Goal: Task Accomplishment & Management: Manage account settings

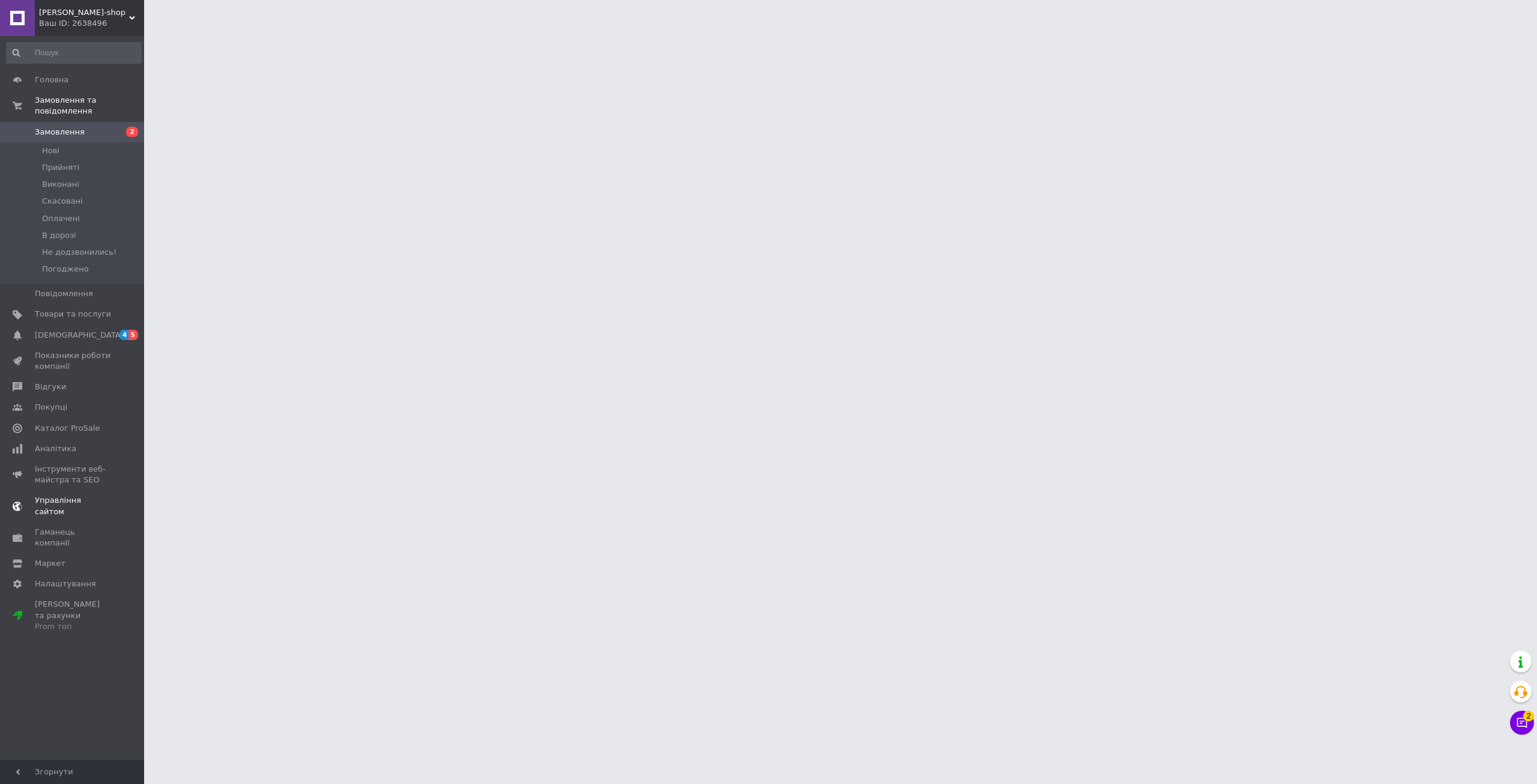
drag, startPoint x: 129, startPoint y: 326, endPoint x: 132, endPoint y: 321, distance: 5.8
click at [129, 330] on span "5" at bounding box center [133, 334] width 10 height 10
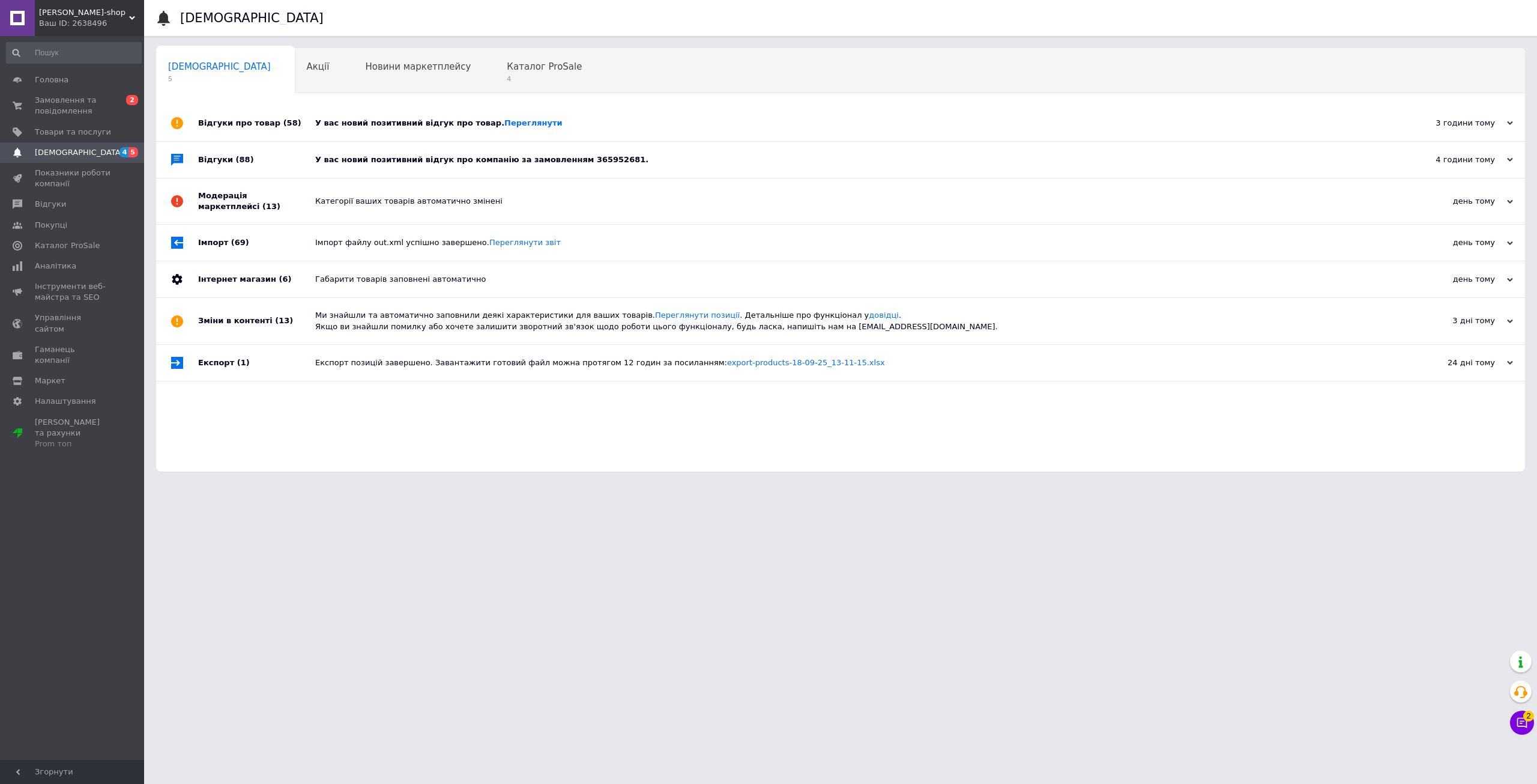
click at [395, 161] on div "У вас новий позитивний відгук про компанію за замовленням 365952681." at bounding box center [854, 160] width 1078 height 11
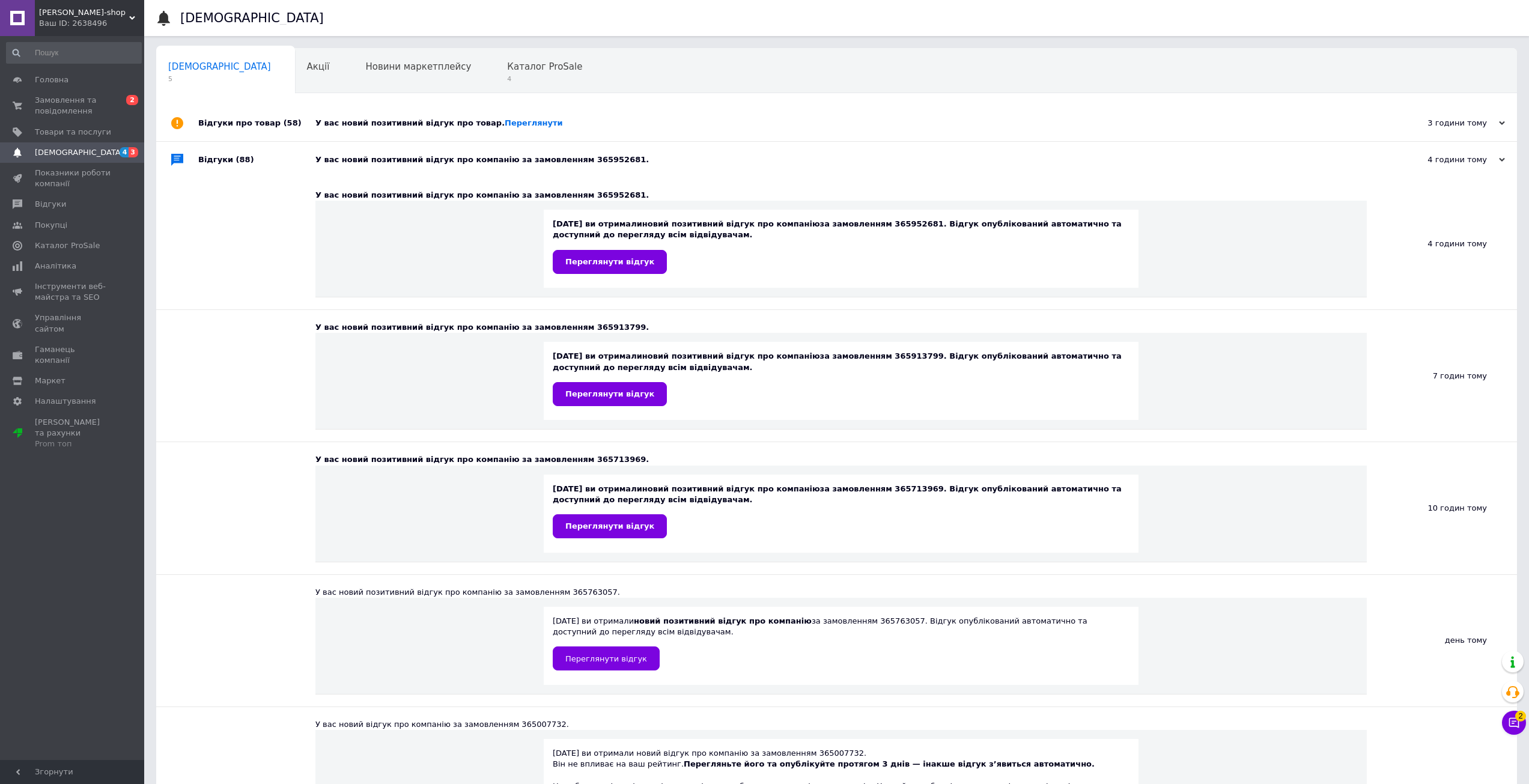
click at [393, 161] on div "У вас новий позитивний відгук про компанію за замовленням 365952681." at bounding box center [849, 160] width 1069 height 11
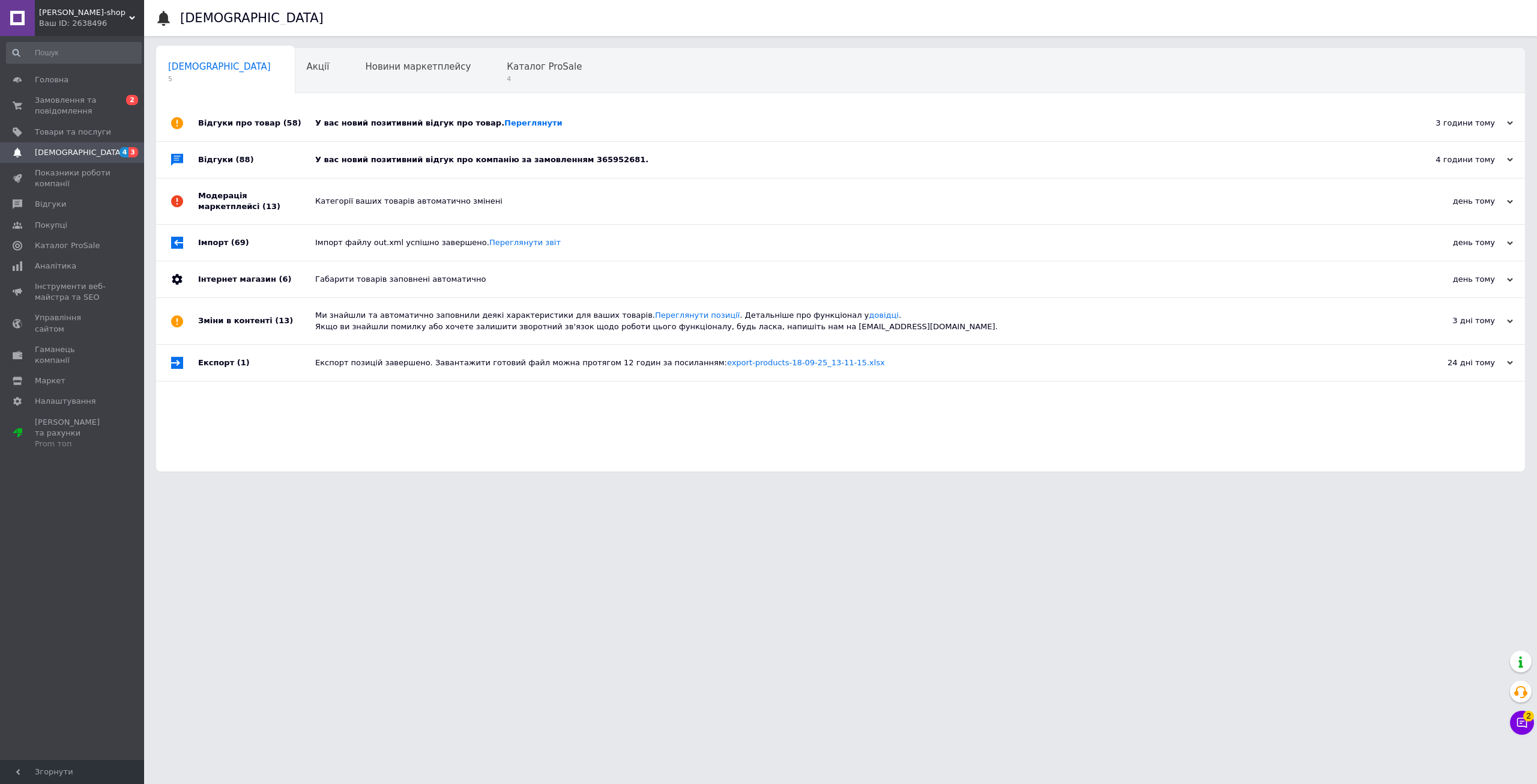
click at [392, 126] on div "У вас новий позитивний відгук про товар. Переглянути" at bounding box center [854, 123] width 1078 height 11
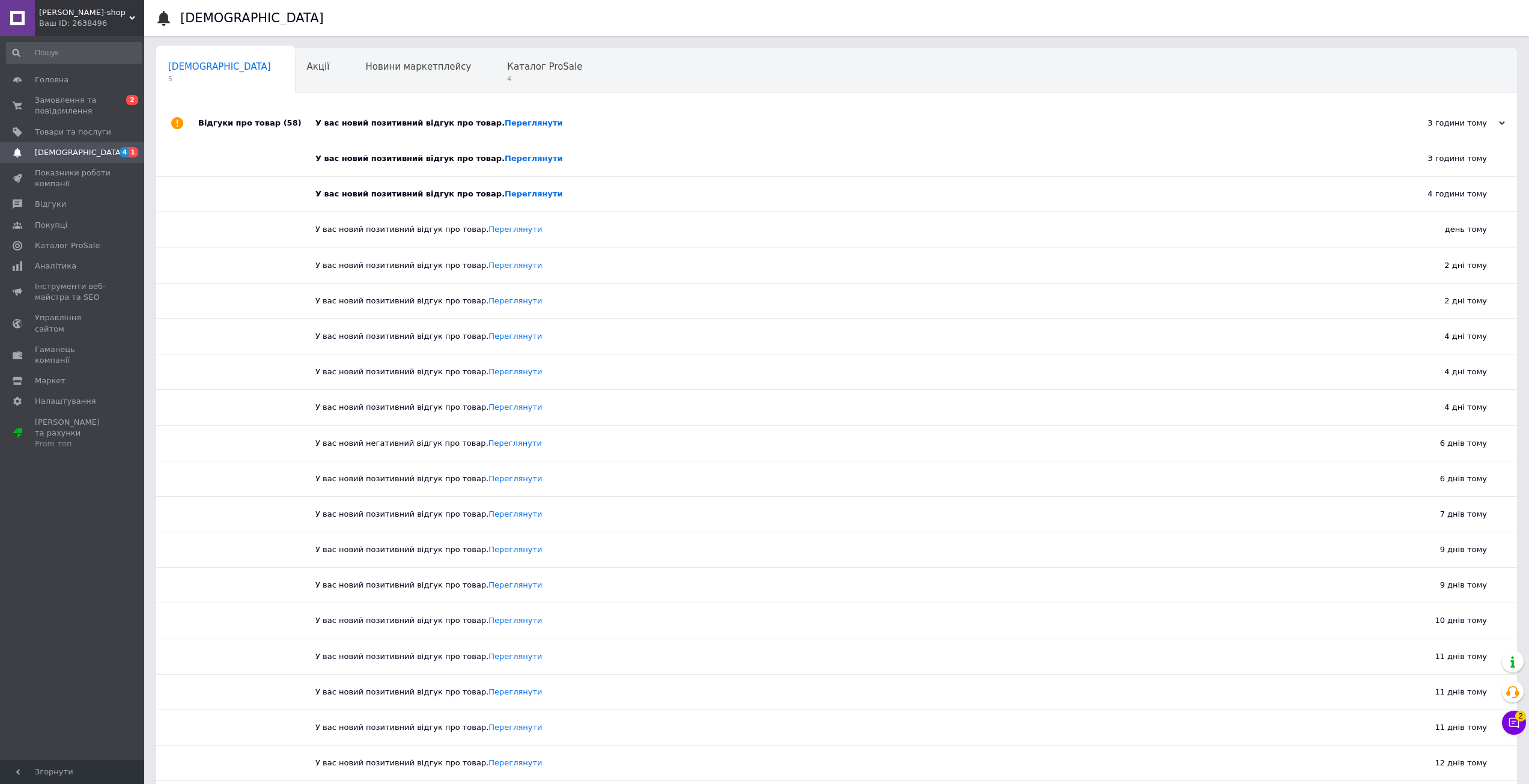
click at [392, 126] on div "У вас новий позитивний відгук про товар. Переглянути" at bounding box center [849, 123] width 1069 height 11
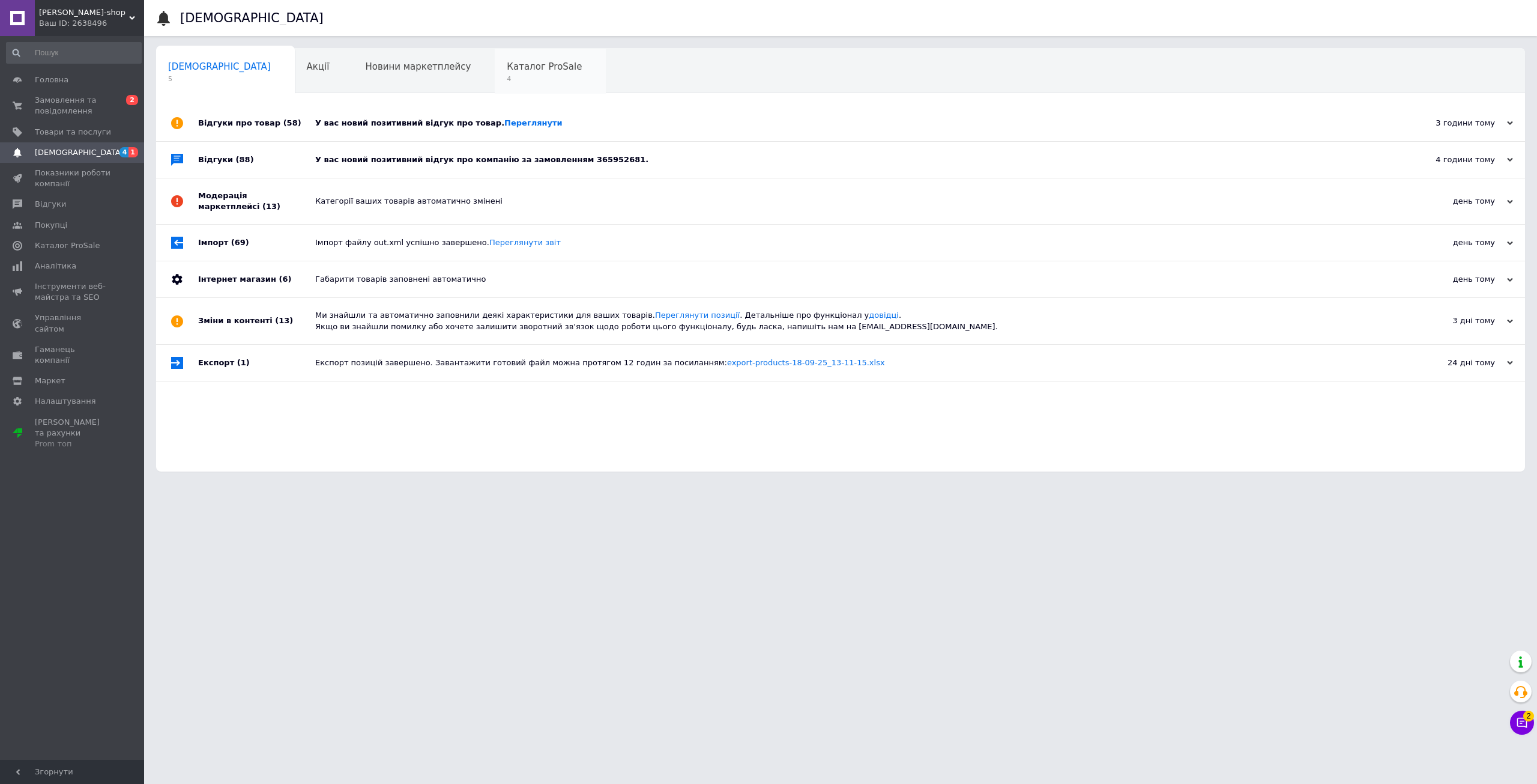
click at [495, 90] on div "Каталог ProSale 4" at bounding box center [550, 71] width 111 height 45
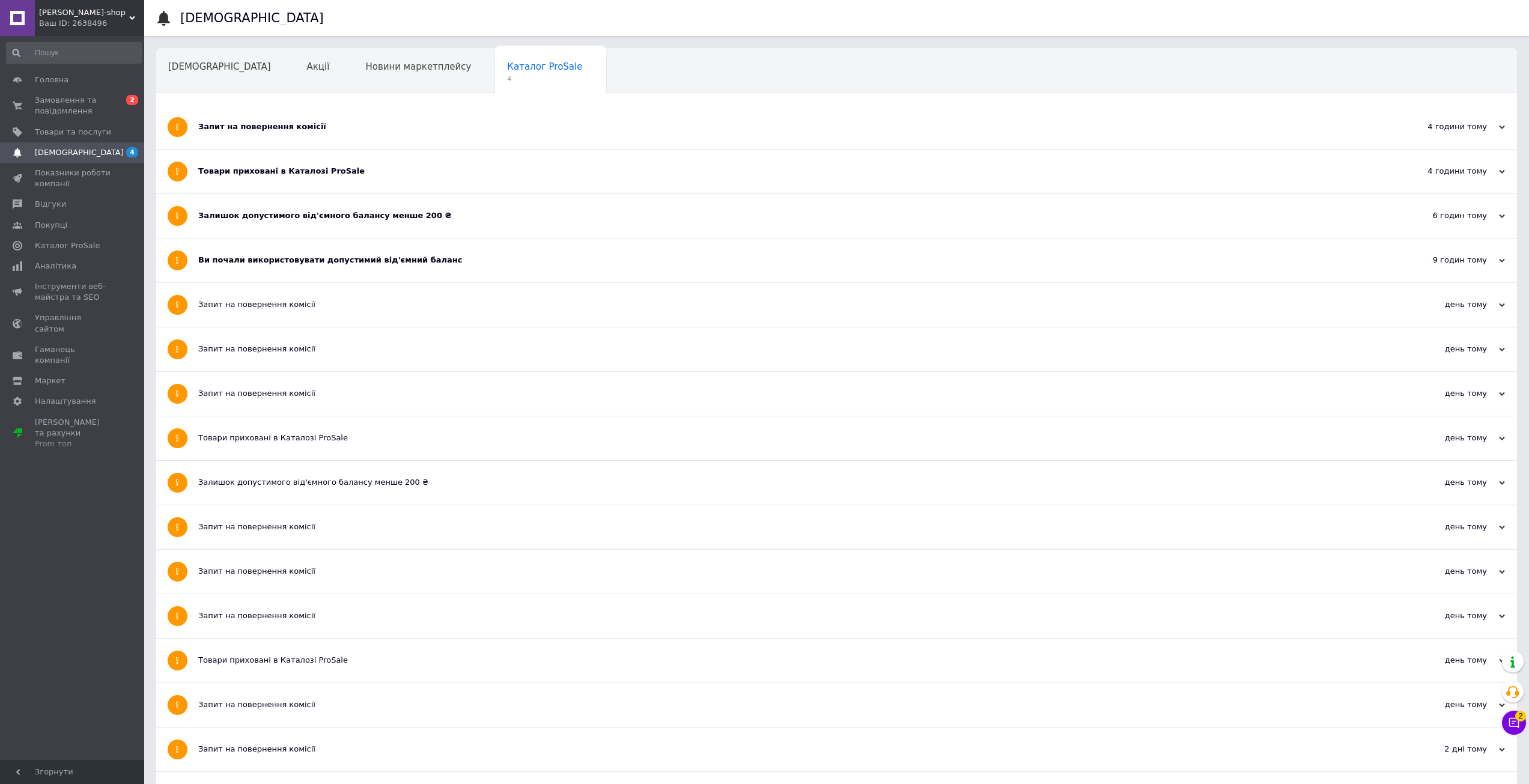
drag, startPoint x: 268, startPoint y: 261, endPoint x: 282, endPoint y: 243, distance: 22.8
click at [270, 261] on div "Ви почали використовувати допустимий від'ємний баланс" at bounding box center [792, 260] width 1187 height 11
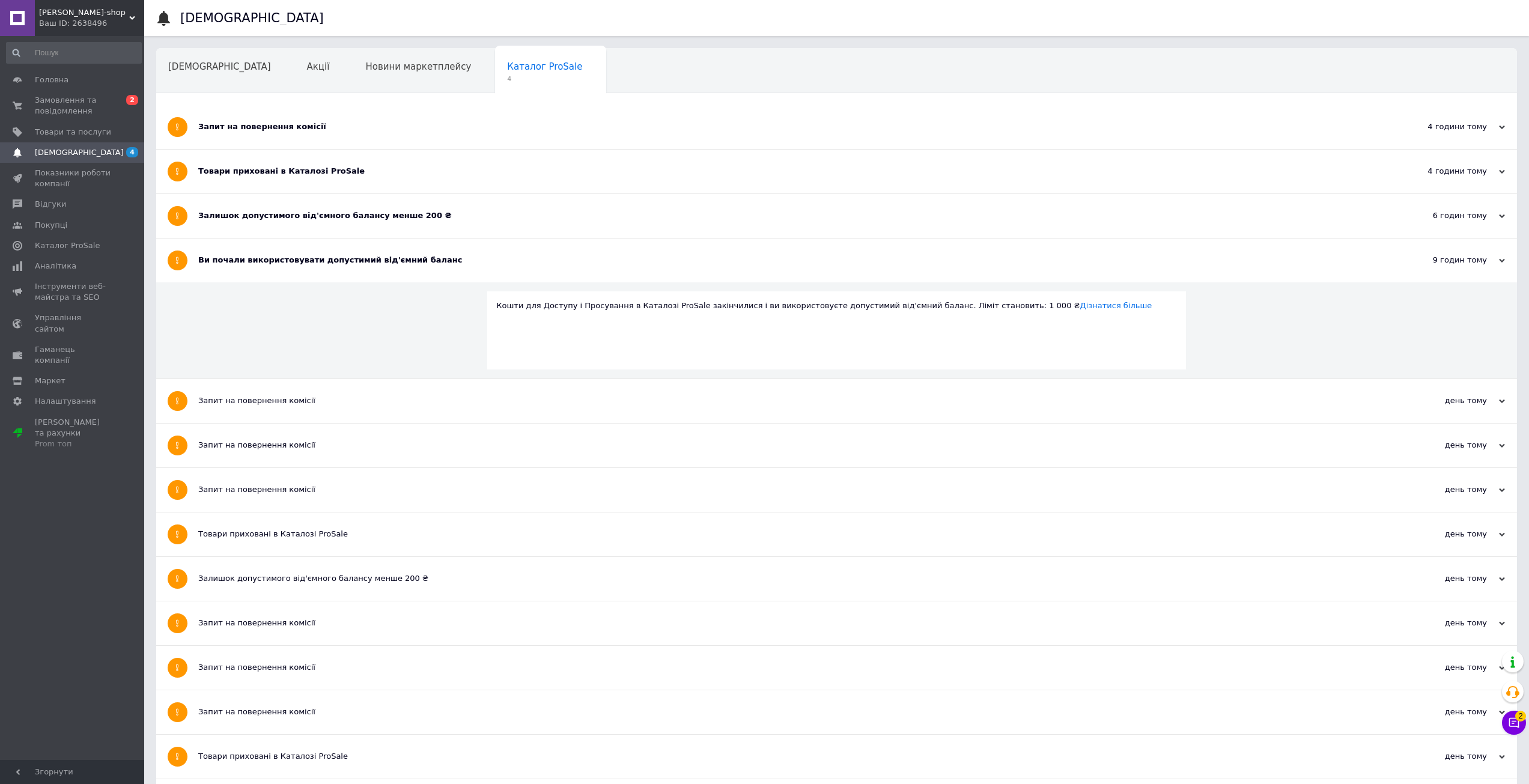
click at [291, 211] on div "Залишок допустимого від'ємного балансу менше 200 ₴" at bounding box center [792, 215] width 1187 height 11
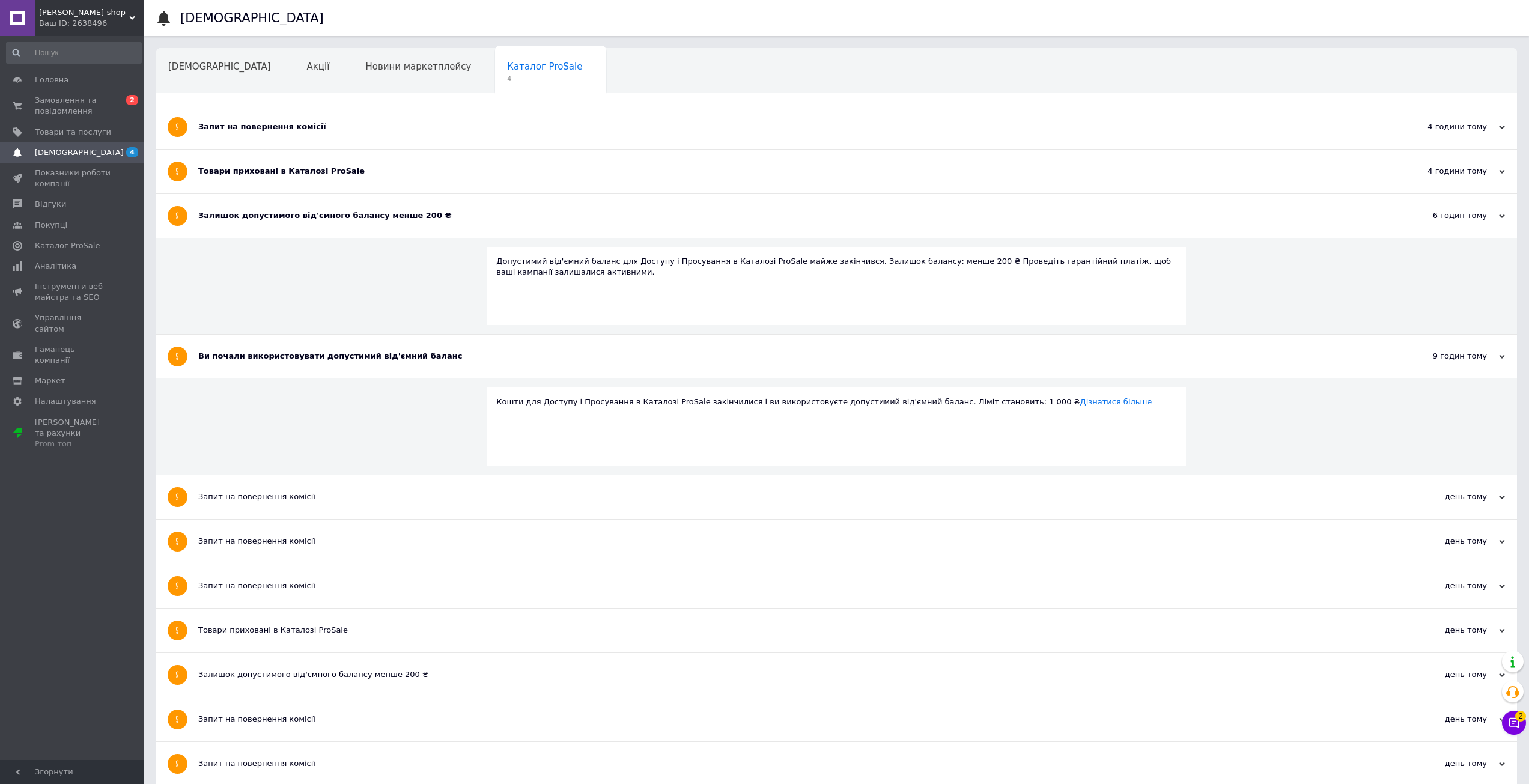
click at [292, 170] on div "Товари приховані в Каталозі ProSale" at bounding box center [792, 171] width 1187 height 11
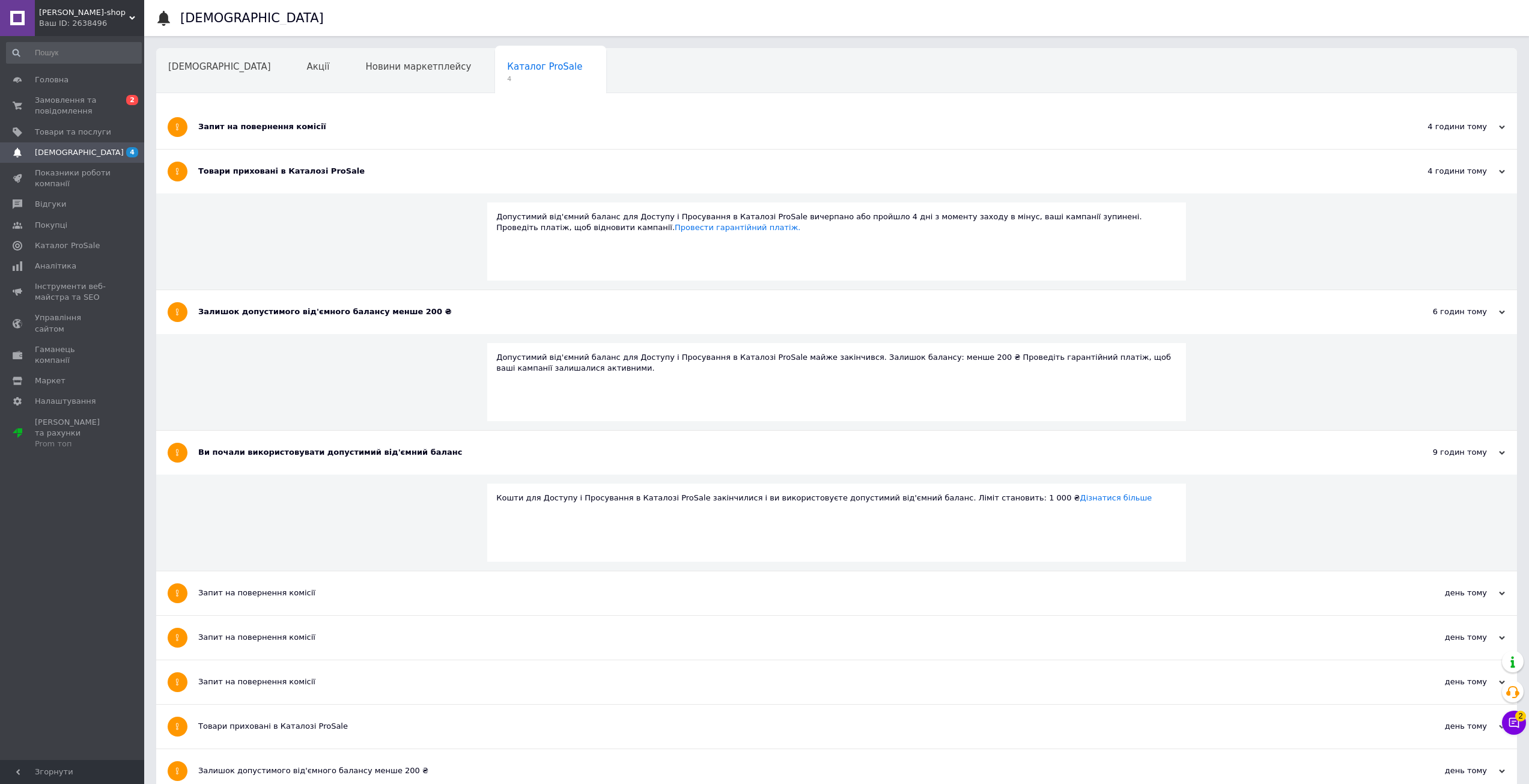
click at [324, 121] on div "Запит на повернення комісії" at bounding box center [792, 127] width 1187 height 11
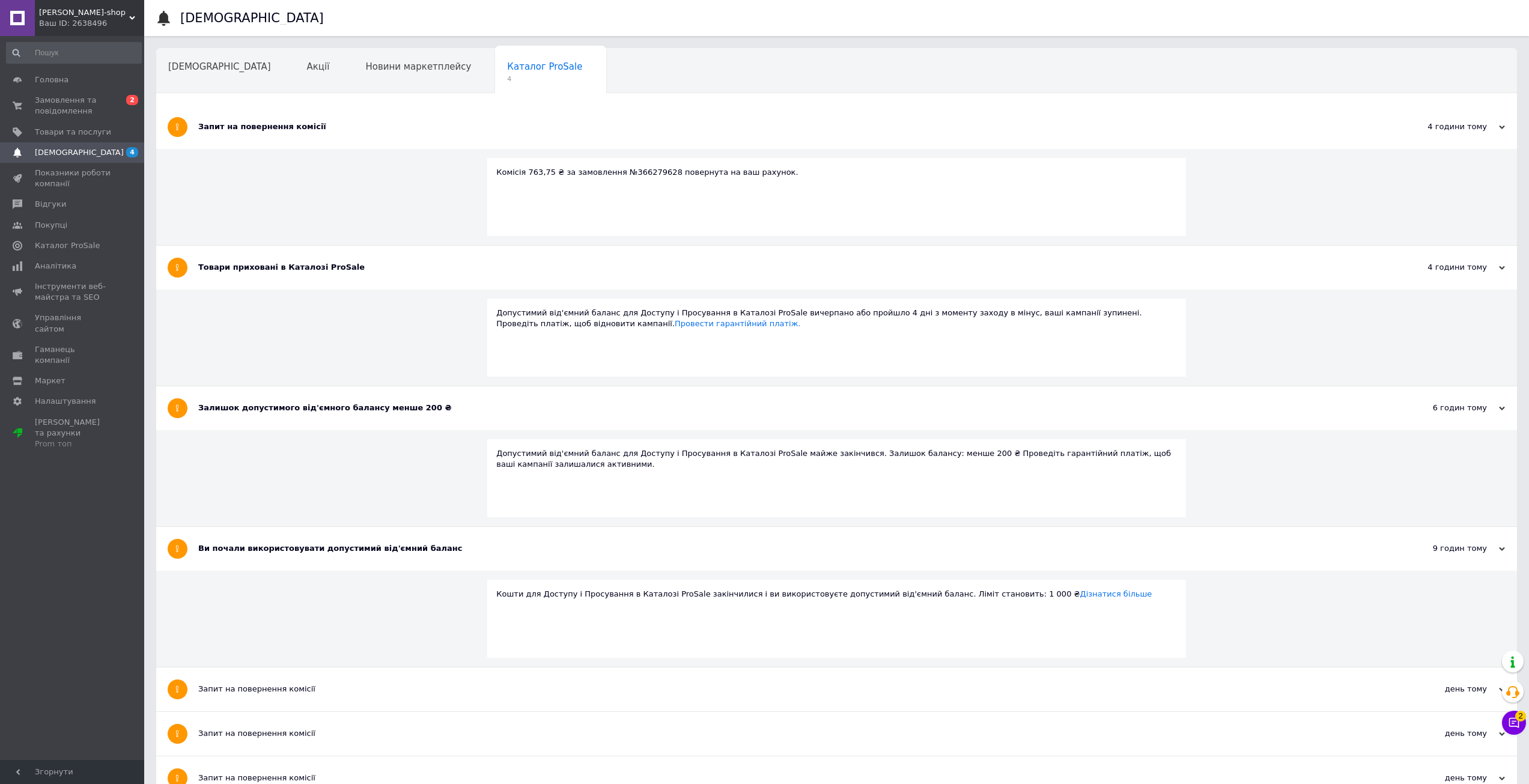
click at [302, 125] on div "Запит на повернення комісії" at bounding box center [792, 127] width 1187 height 11
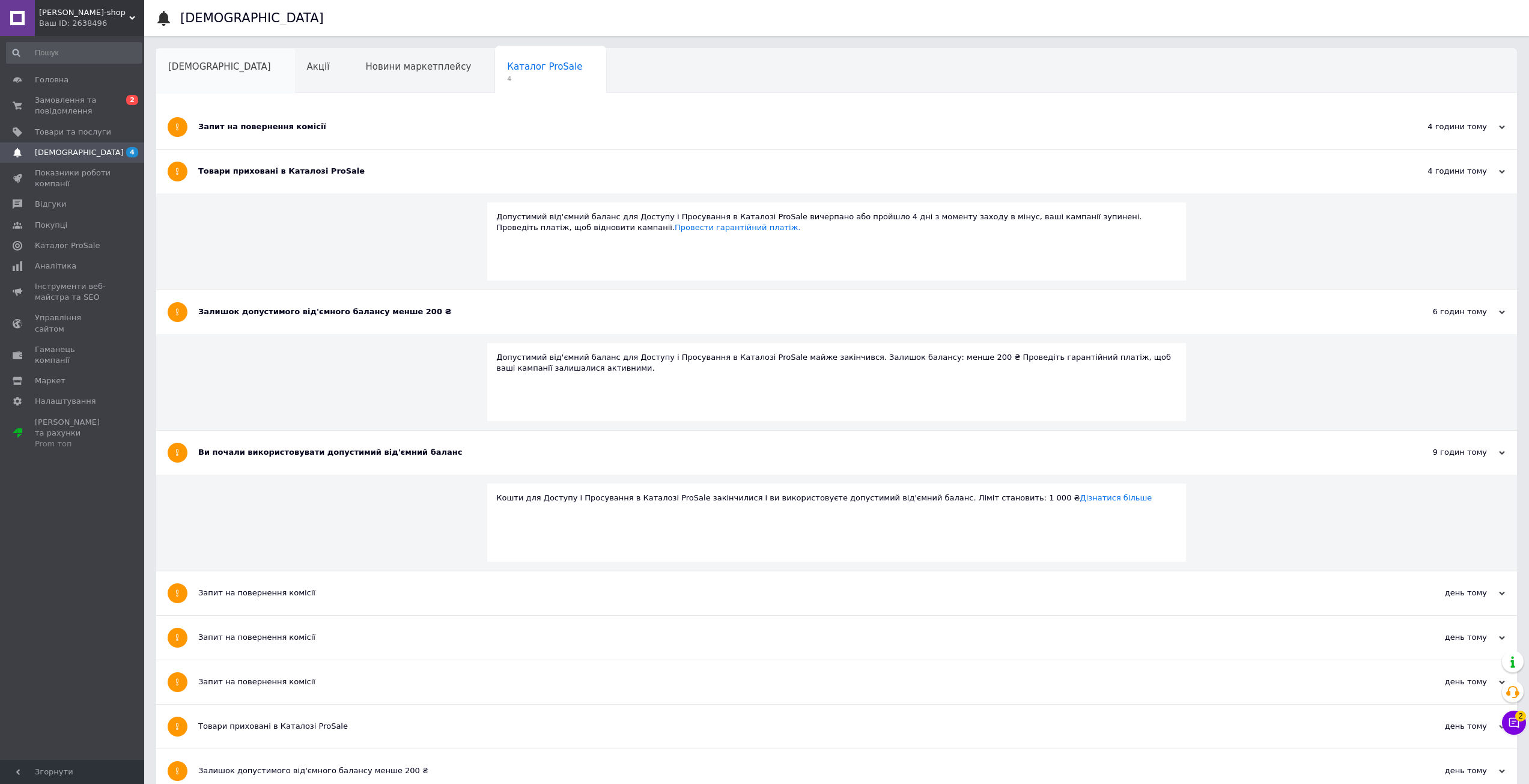
click at [227, 77] on div "[DEMOGRAPHIC_DATA]" at bounding box center [225, 71] width 139 height 45
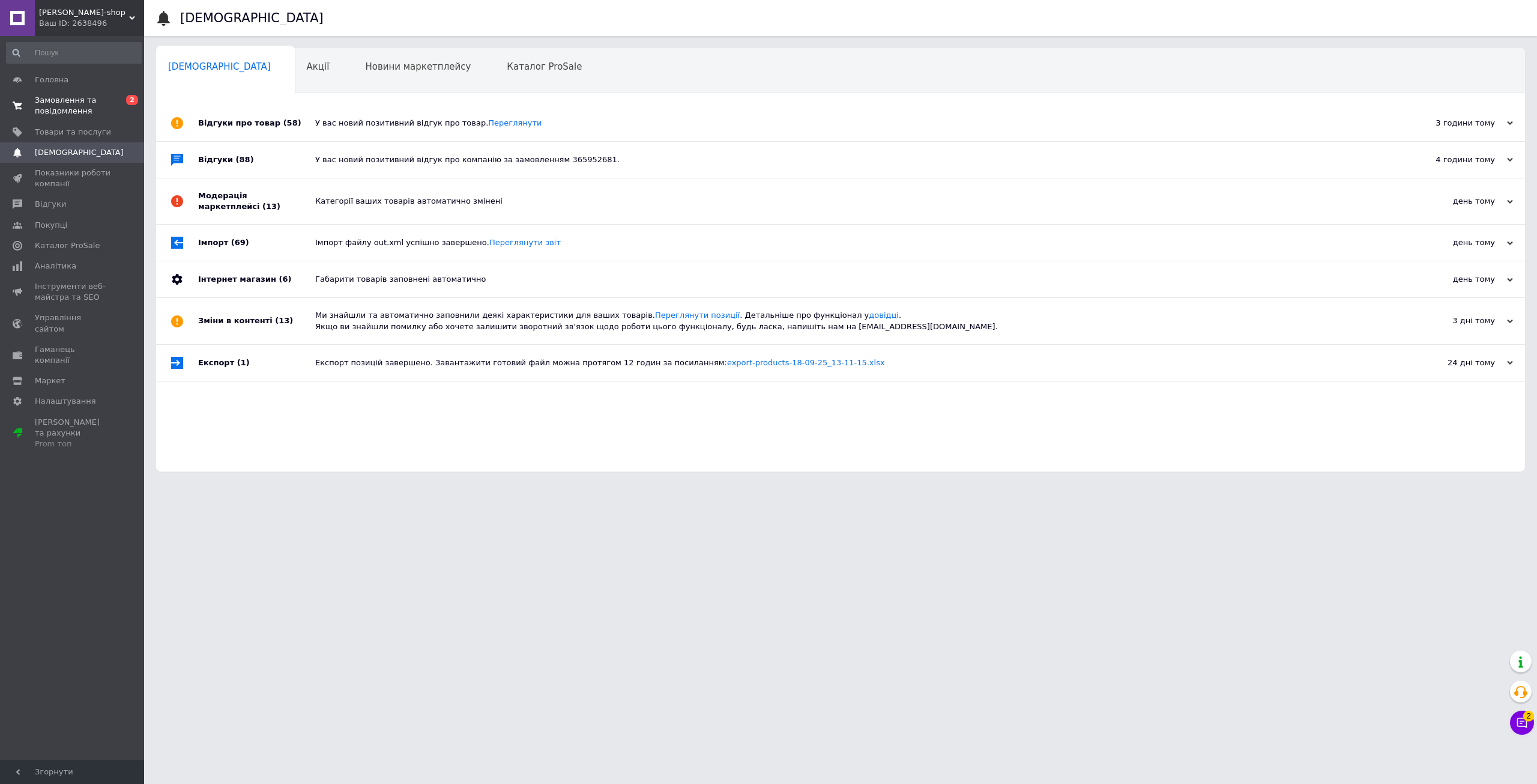
click at [97, 111] on span "Замовлення та повідомлення" at bounding box center [73, 105] width 77 height 22
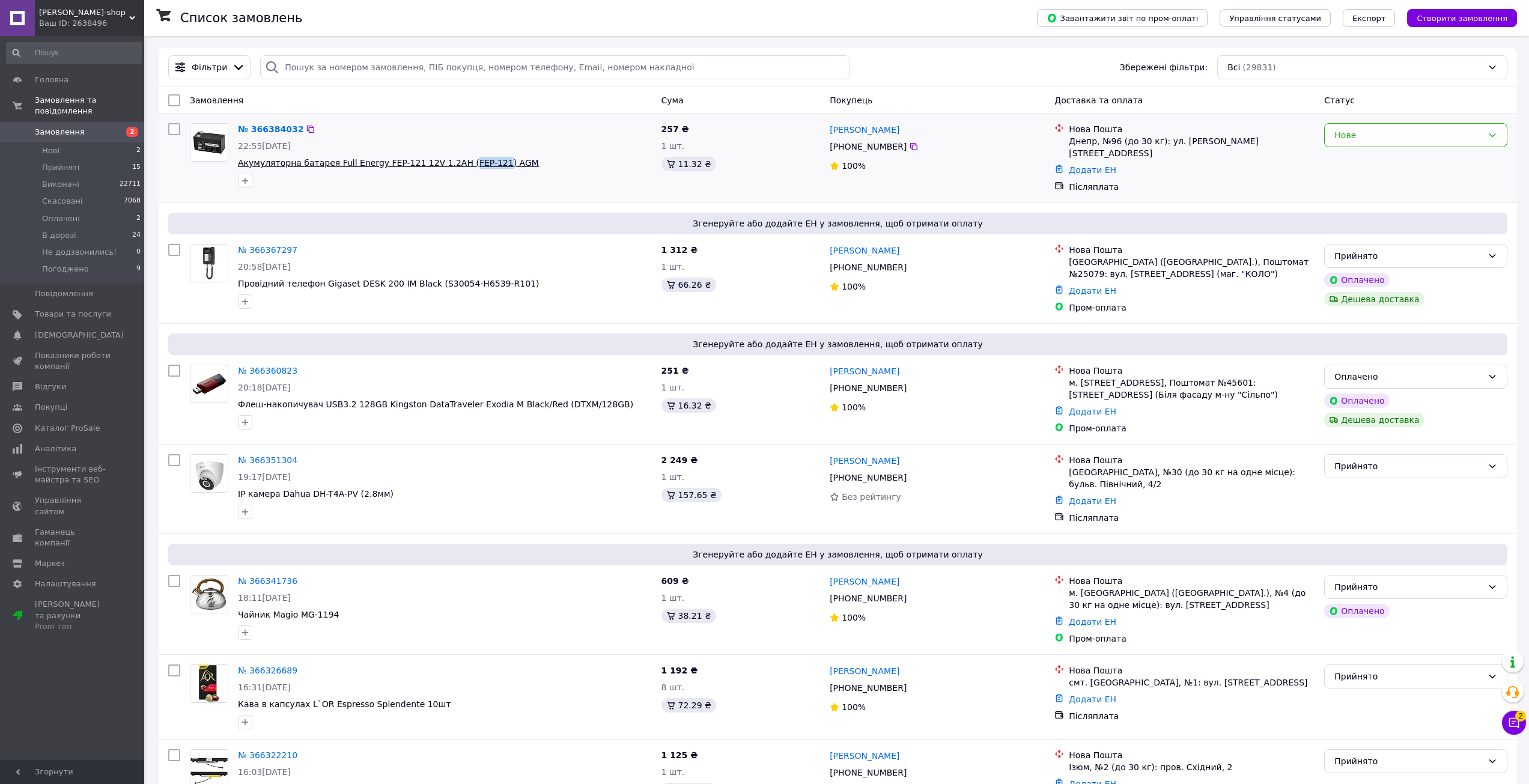
drag, startPoint x: 447, startPoint y: 154, endPoint x: 477, endPoint y: 164, distance: 31.6
click at [477, 164] on div "№ 366384032 22:55, 12.10.2025 Акумуляторна батарея Full Energy FEP-121 12V 1.2A…" at bounding box center [445, 155] width 424 height 74
copy span "FEP-121"
click at [1346, 138] on div "Нове" at bounding box center [1409, 135] width 149 height 13
click at [1352, 161] on li "Прийнято" at bounding box center [1415, 161] width 182 height 22
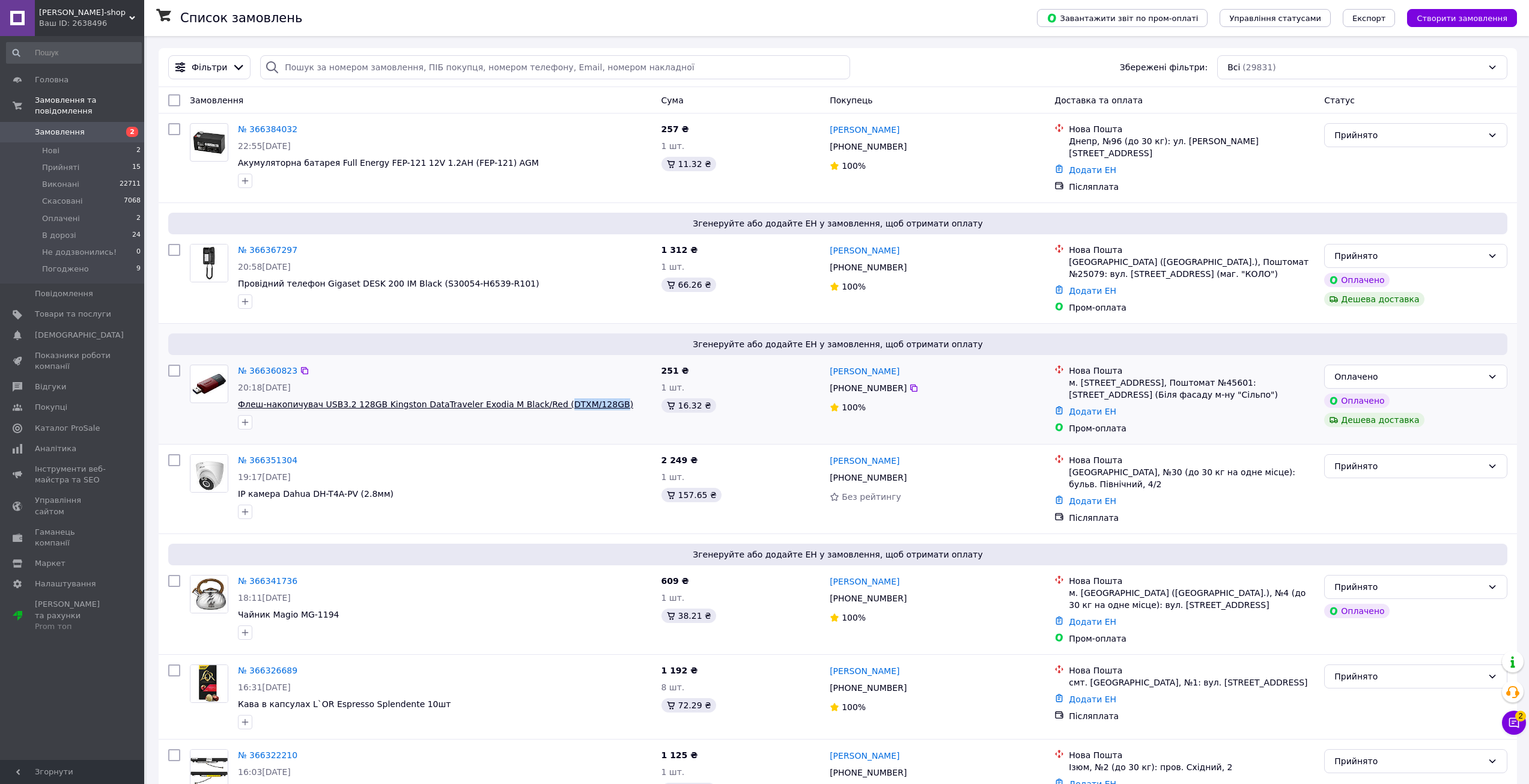
drag, startPoint x: 532, startPoint y: 392, endPoint x: 580, endPoint y: 398, distance: 48.4
click at [580, 398] on div "№ 366360823 20:18, 12.10.2025 Флеш-накопичувач USB3.2 128GB Kingston DataTravel…" at bounding box center [445, 397] width 424 height 74
copy span "DTXM/128GB"
click at [1388, 380] on div "Оплачено" at bounding box center [1415, 376] width 183 height 24
click at [1368, 401] on li "Прийнято" at bounding box center [1415, 398] width 182 height 22
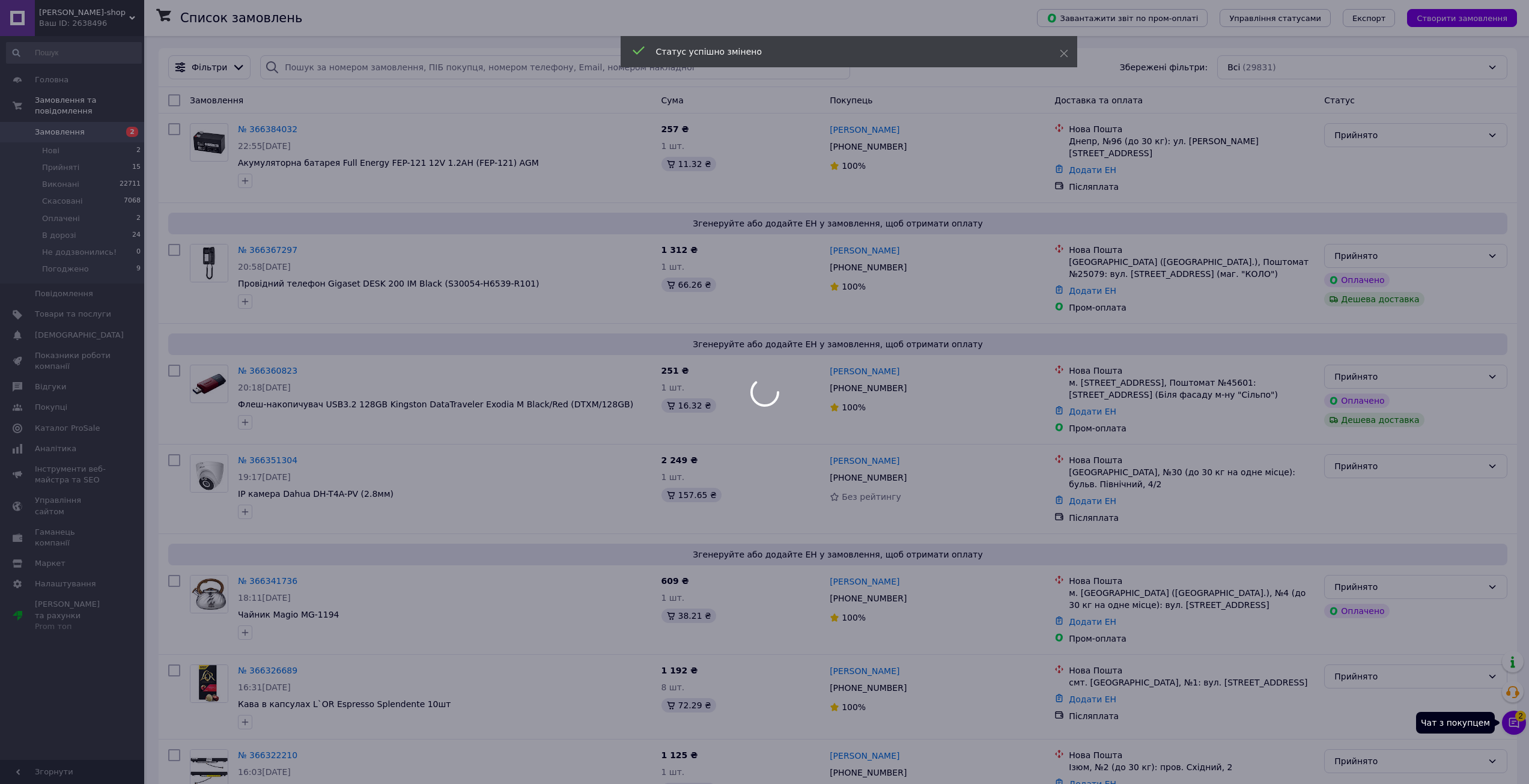
click at [1515, 726] on icon at bounding box center [1513, 722] width 10 height 10
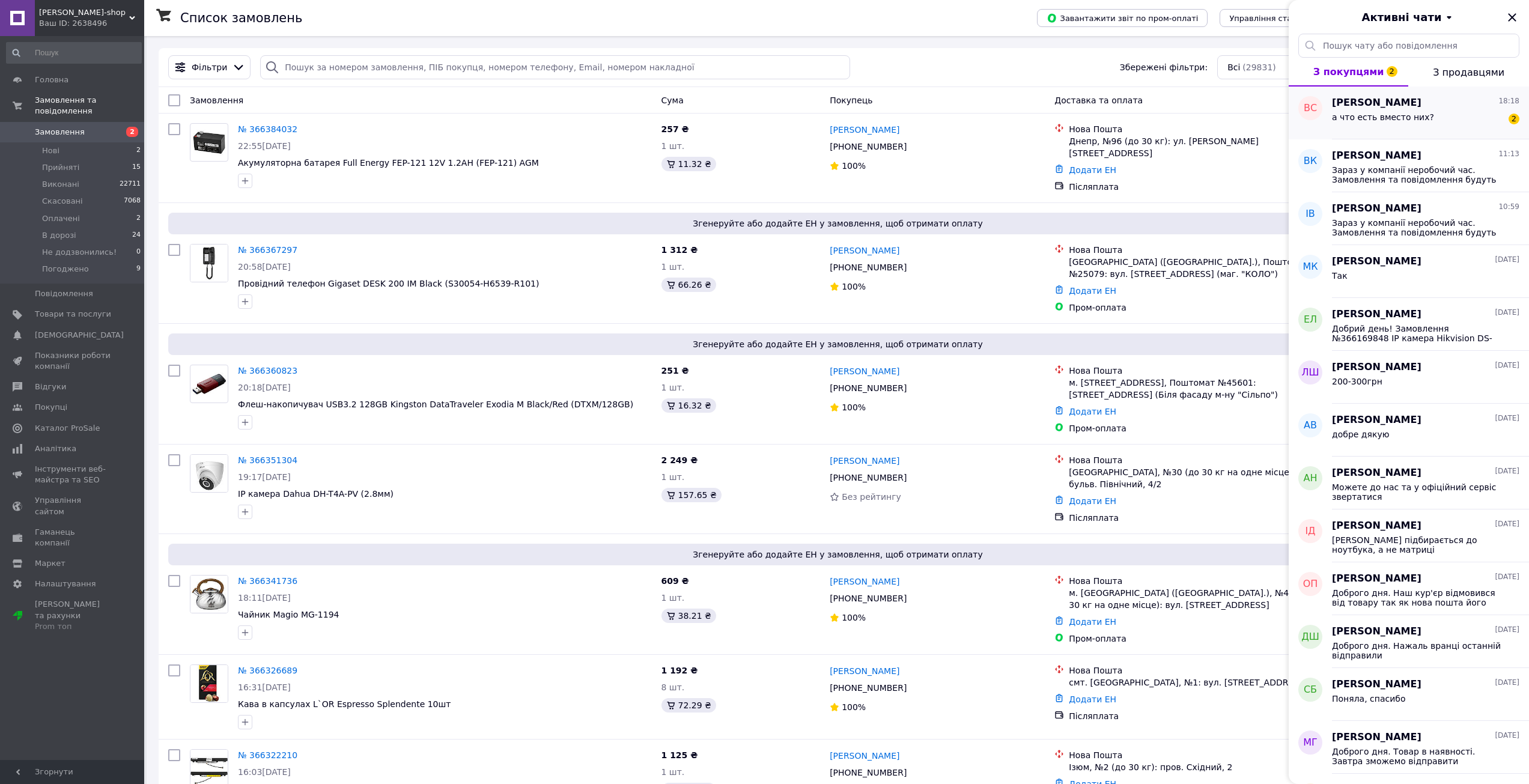
click at [1405, 121] on span "а что есть вместо них?" at bounding box center [1383, 117] width 102 height 10
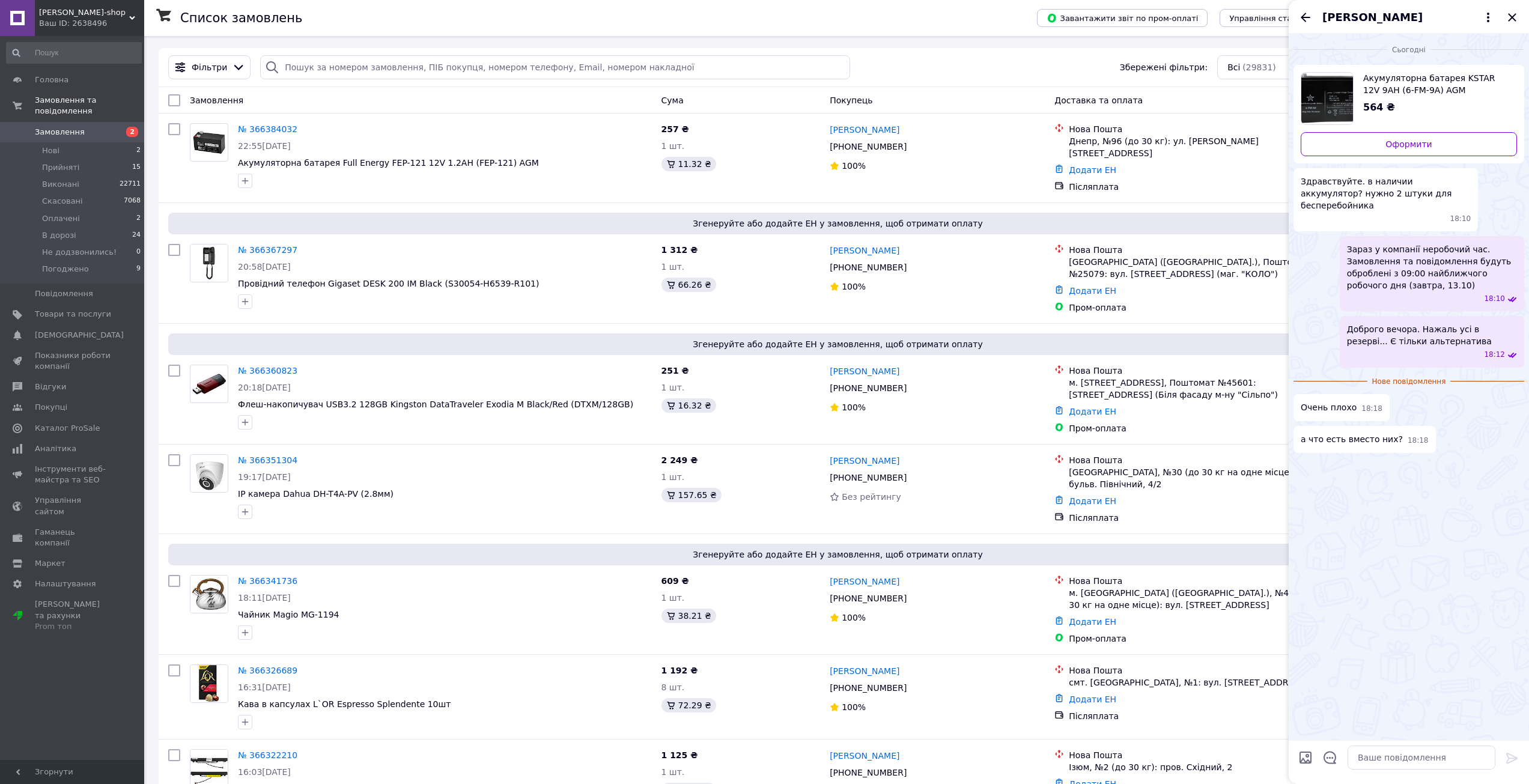
drag, startPoint x: 1307, startPoint y: 23, endPoint x: 1315, endPoint y: 26, distance: 8.5
click at [1307, 23] on icon "Назад" at bounding box center [1305, 17] width 14 height 14
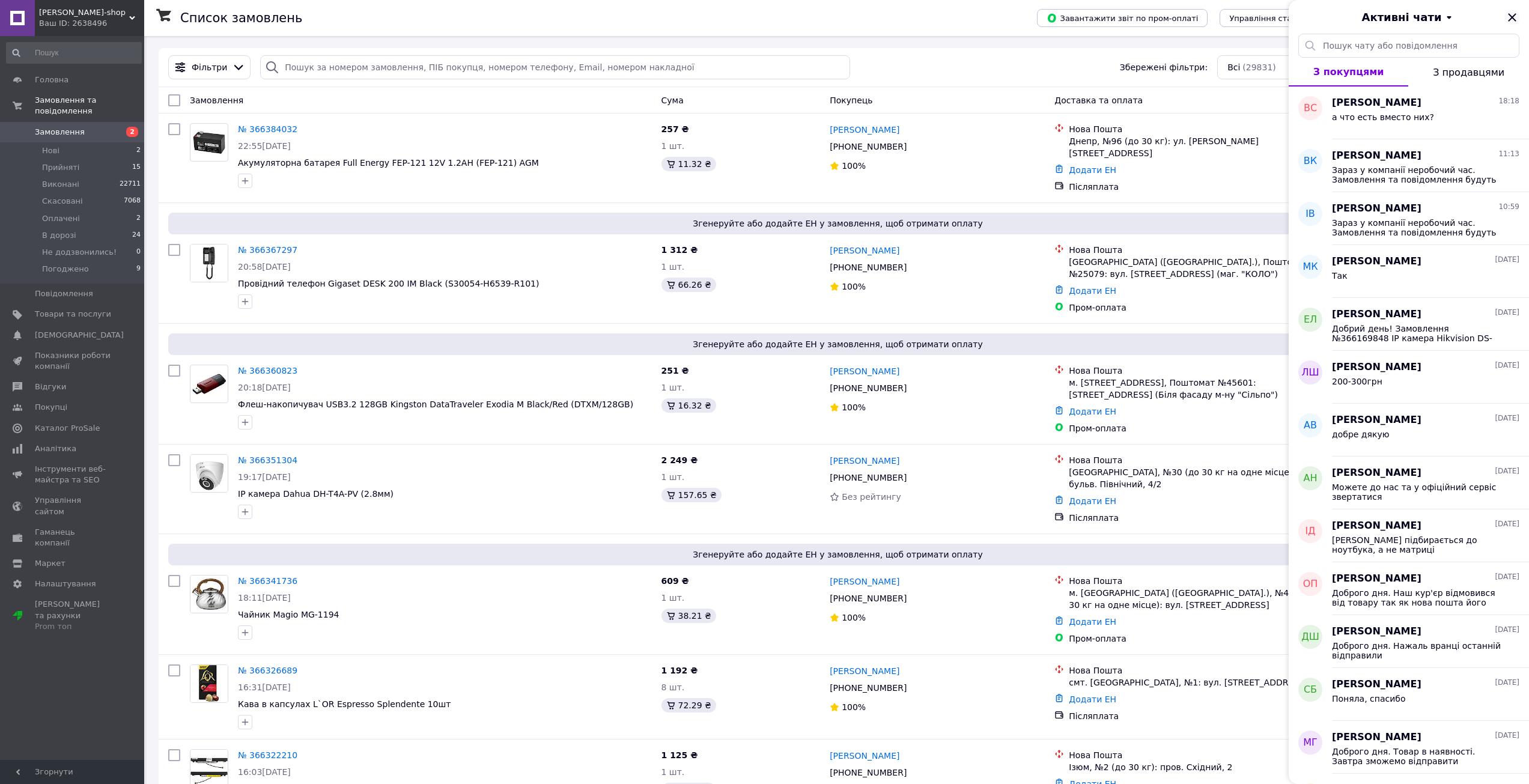
click at [1513, 13] on icon "Закрити" at bounding box center [1512, 17] width 14 height 14
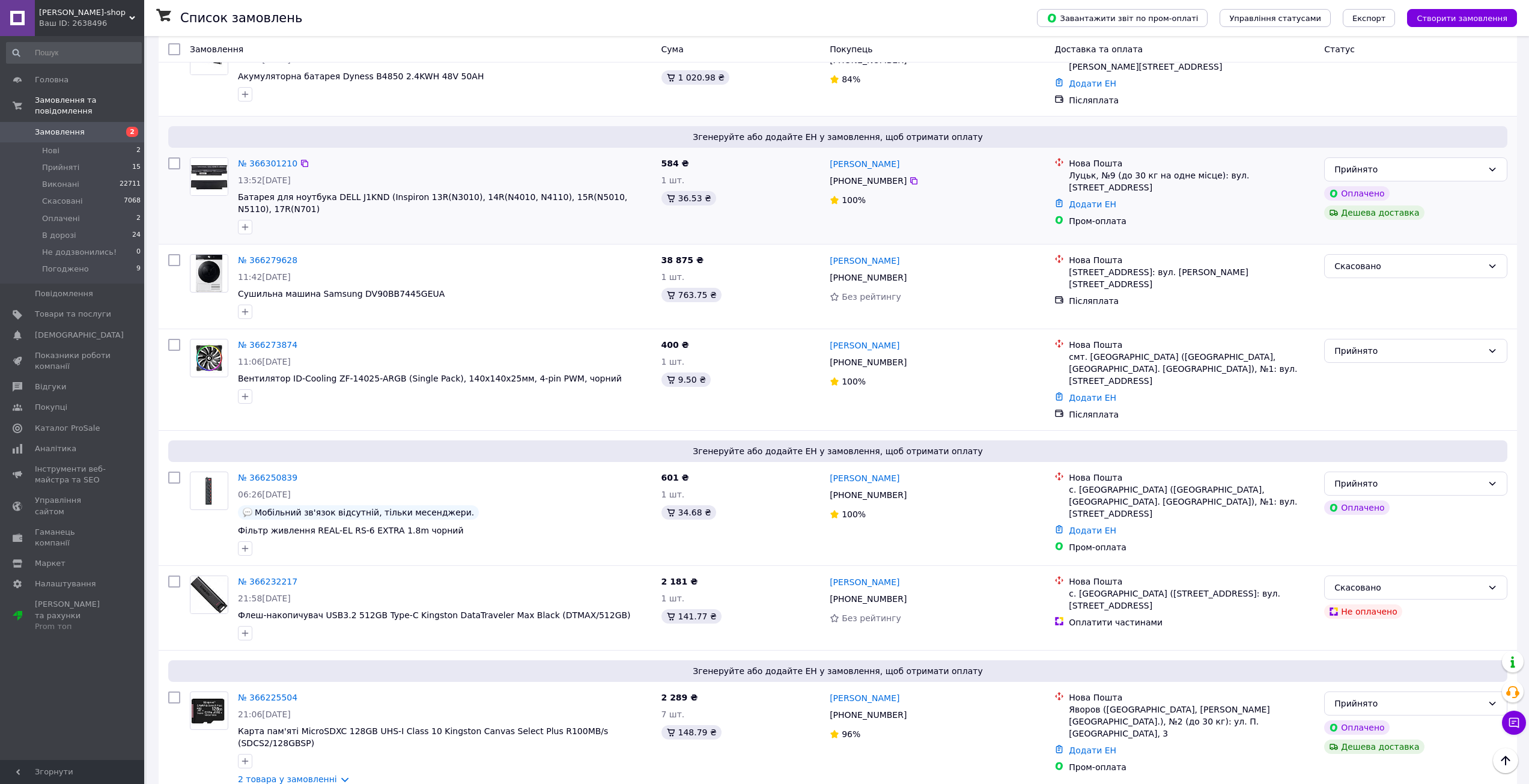
scroll to position [1021, 0]
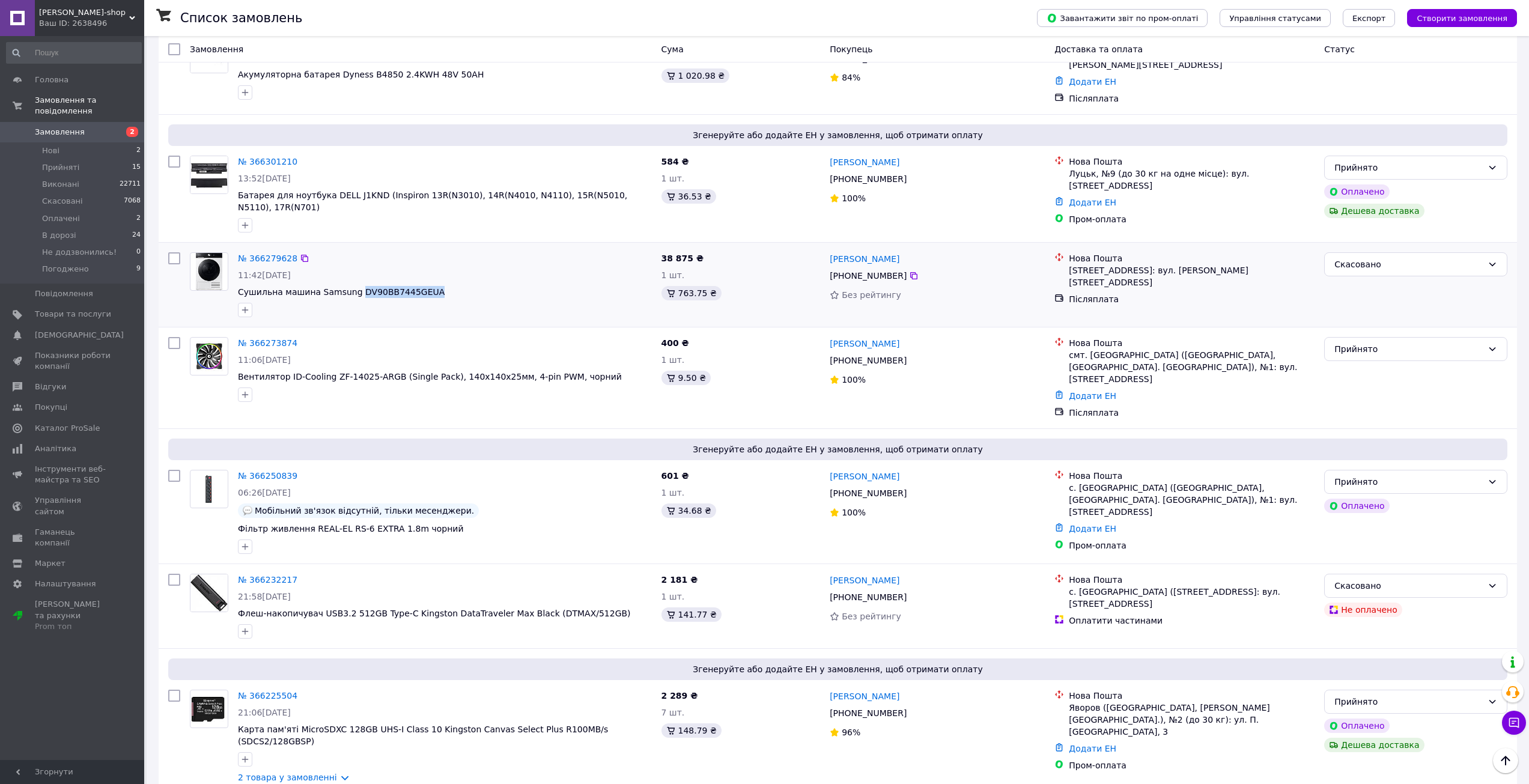
drag, startPoint x: 426, startPoint y: 262, endPoint x: 349, endPoint y: 271, distance: 77.5
click at [349, 286] on span "Сушильна машина Samsung DV90BB7445GEUA" at bounding box center [445, 292] width 414 height 12
copy span "DV90BB7445GEUA"
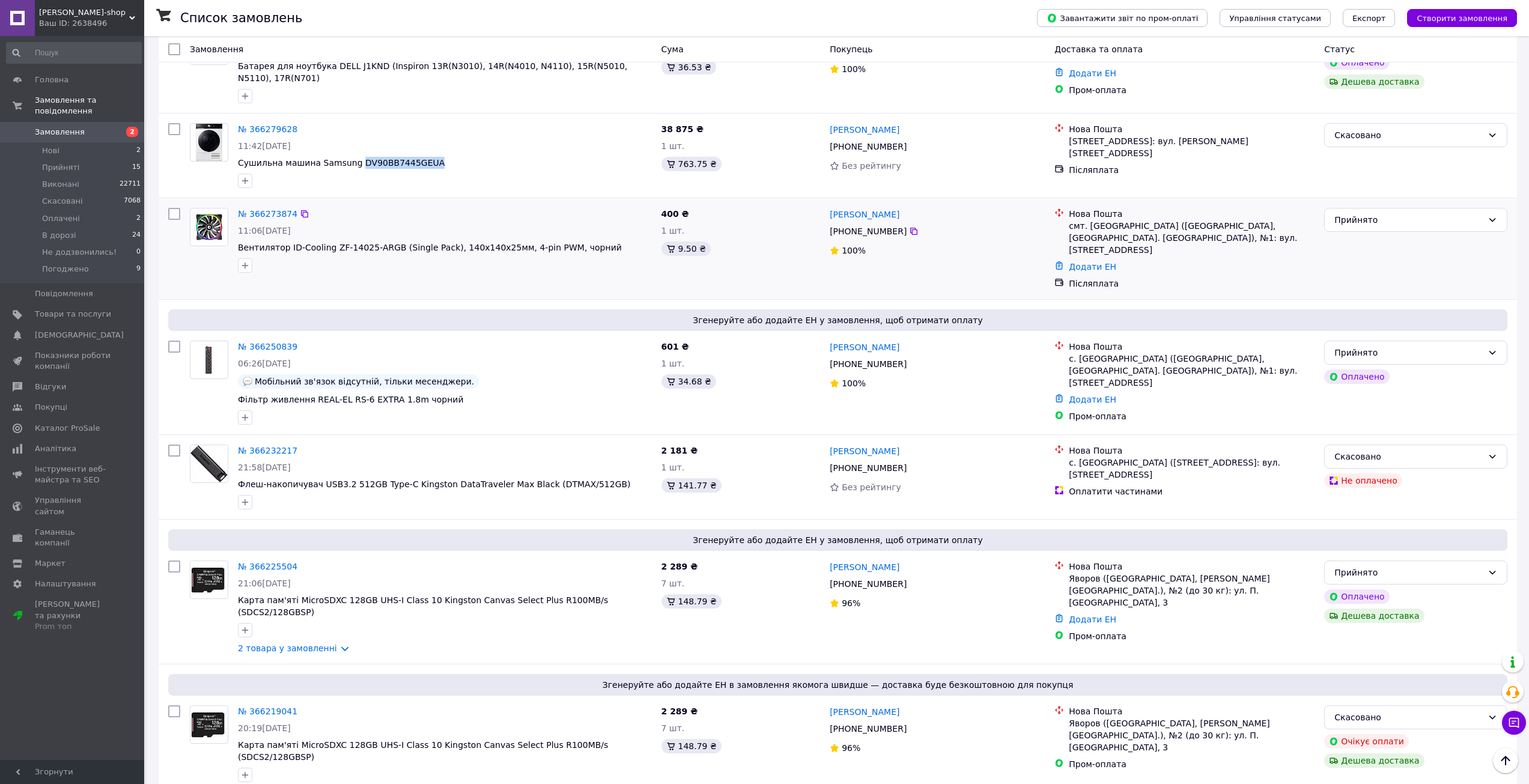
scroll to position [1201, 0]
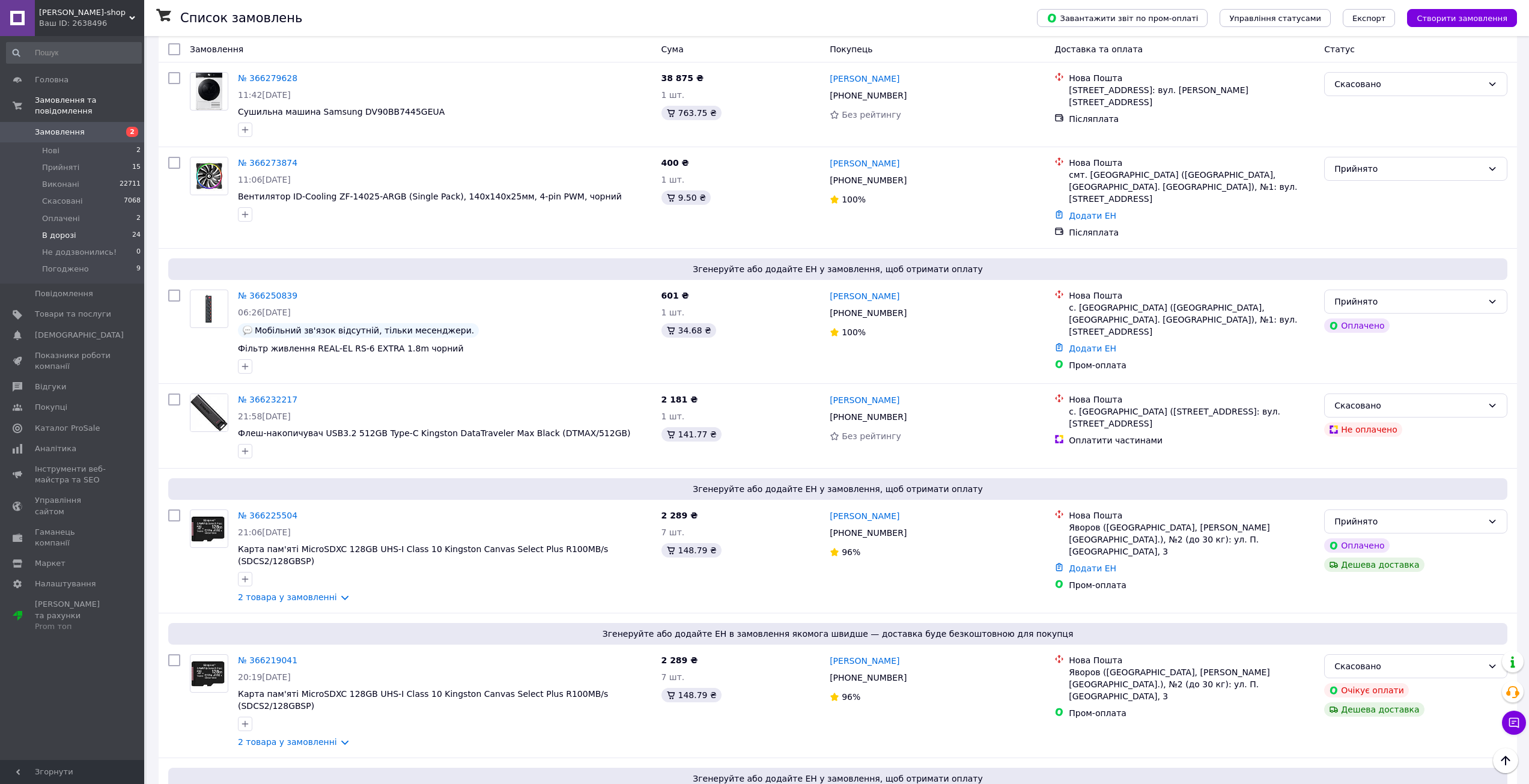
click at [92, 227] on li "В дорозі 24" at bounding box center [73, 236] width 148 height 17
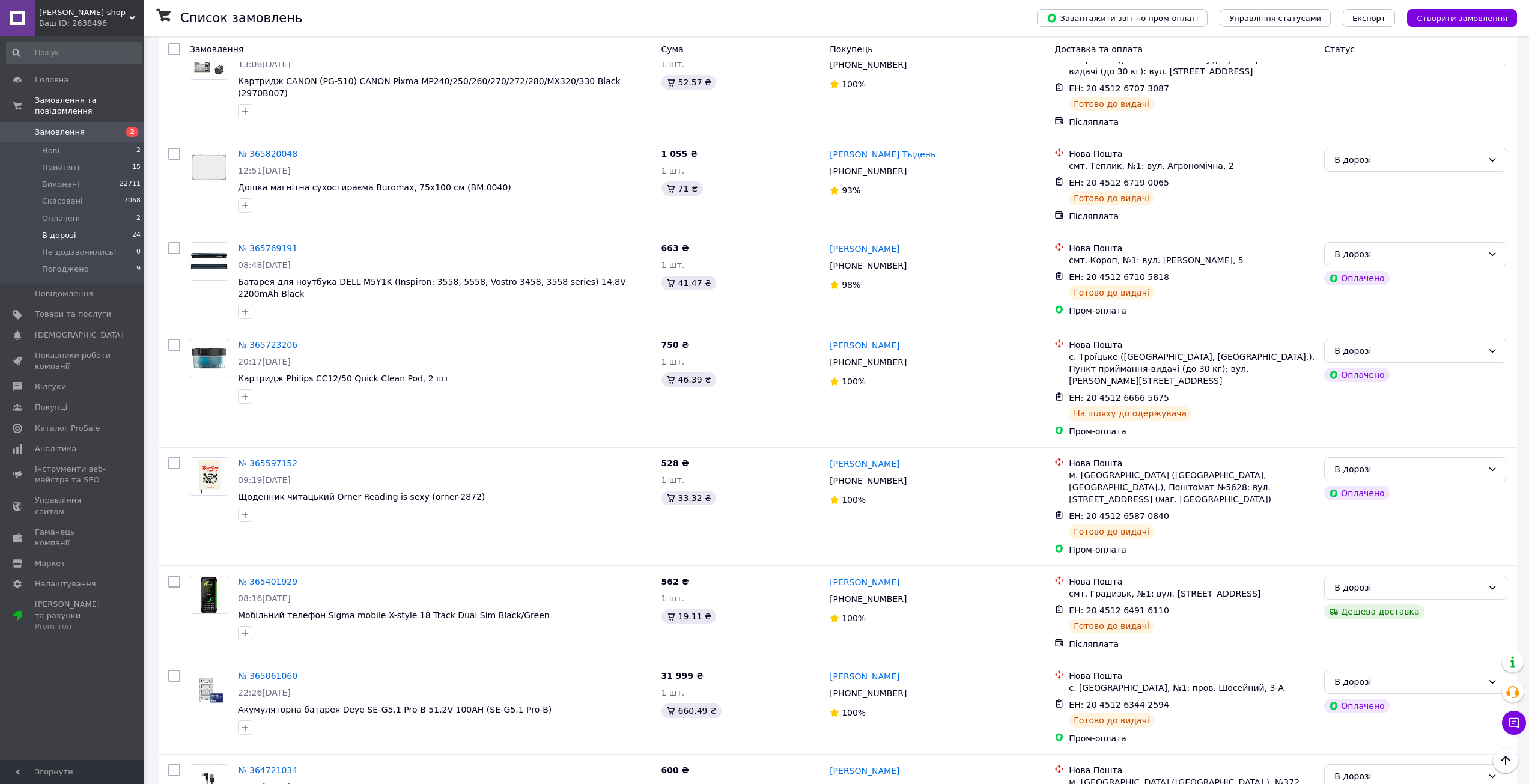
scroll to position [1867, 0]
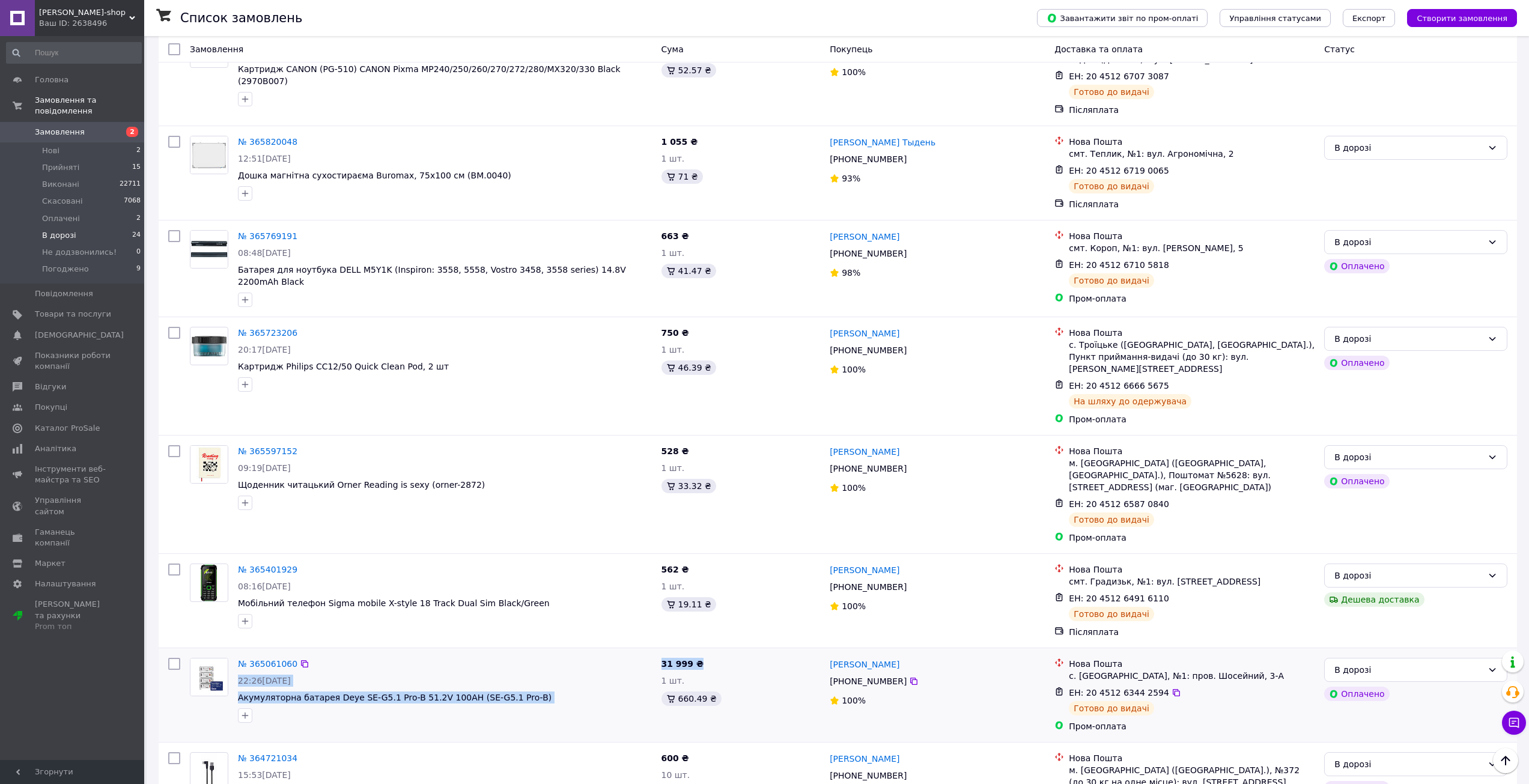
drag, startPoint x: 666, startPoint y: 540, endPoint x: 752, endPoint y: 548, distance: 86.4
click at [752, 653] on div "№ 365061060 22:26, 04.10.2025 Акумуляторна батарея Deye SE-G5.1 Pro-B 51.2V 100…" at bounding box center [838, 695] width 1349 height 84
click at [784, 653] on div "31 999 ₴ 1 шт. 660.49 ₴" at bounding box center [740, 695] width 169 height 84
drag, startPoint x: 689, startPoint y: 558, endPoint x: 639, endPoint y: 555, distance: 50.1
click at [639, 653] on div "№ 365061060 22:26, 04.10.2025 Акумуляторна батарея Deye SE-G5.1 Pro-B 51.2V 100…" at bounding box center [838, 695] width 1349 height 84
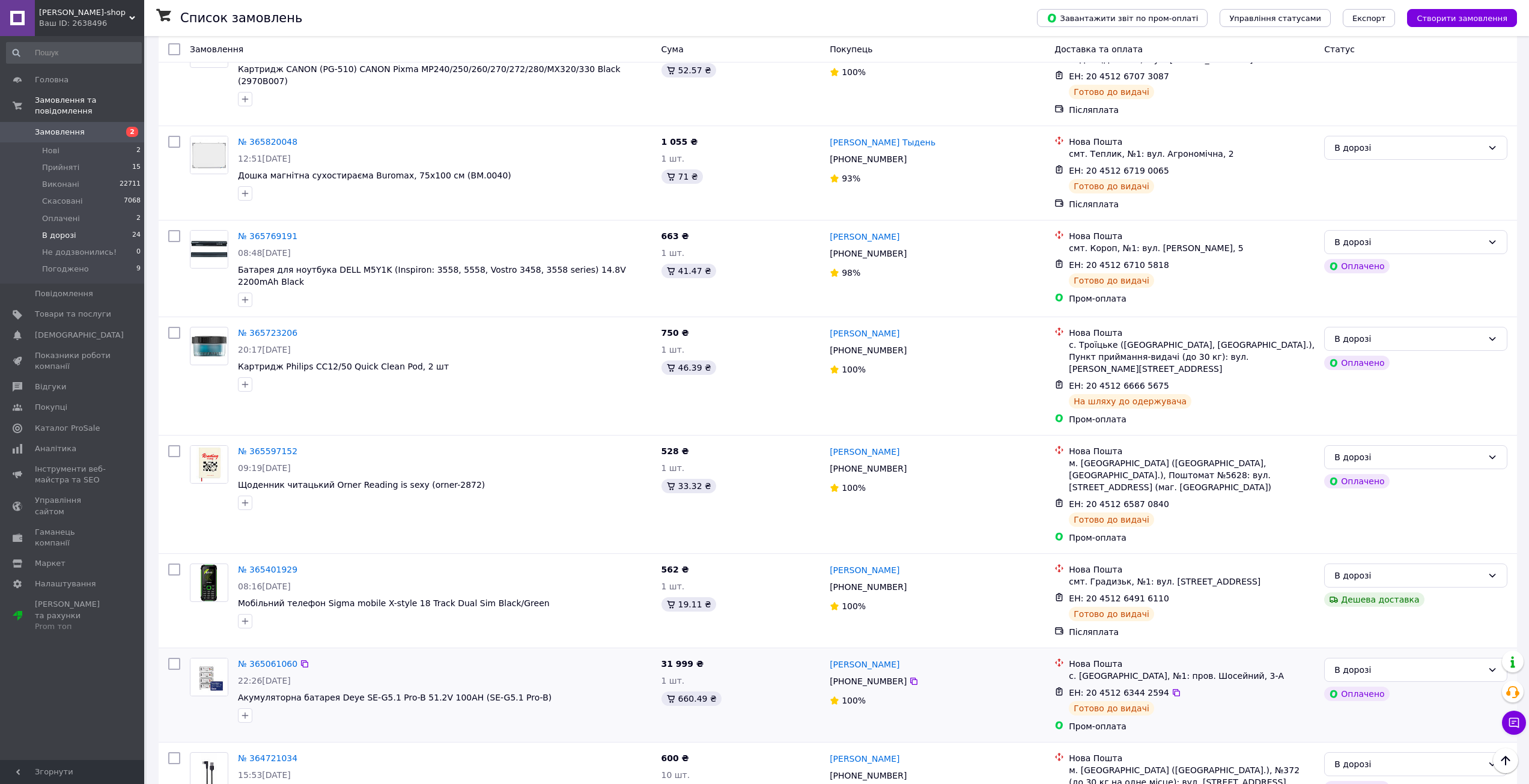
click at [639, 656] on div "№ 365061060" at bounding box center [444, 663] width 416 height 14
drag, startPoint x: 682, startPoint y: 552, endPoint x: 735, endPoint y: 552, distance: 53.0
click at [718, 653] on div "№ 365061060 22:26, 04.10.2025 Акумуляторна батарея Deye SE-G5.1 Pro-B 51.2V 100…" at bounding box center [838, 695] width 1349 height 84
click at [749, 653] on div "31 999 ₴ 1 шт. 660.49 ₴" at bounding box center [740, 695] width 169 height 84
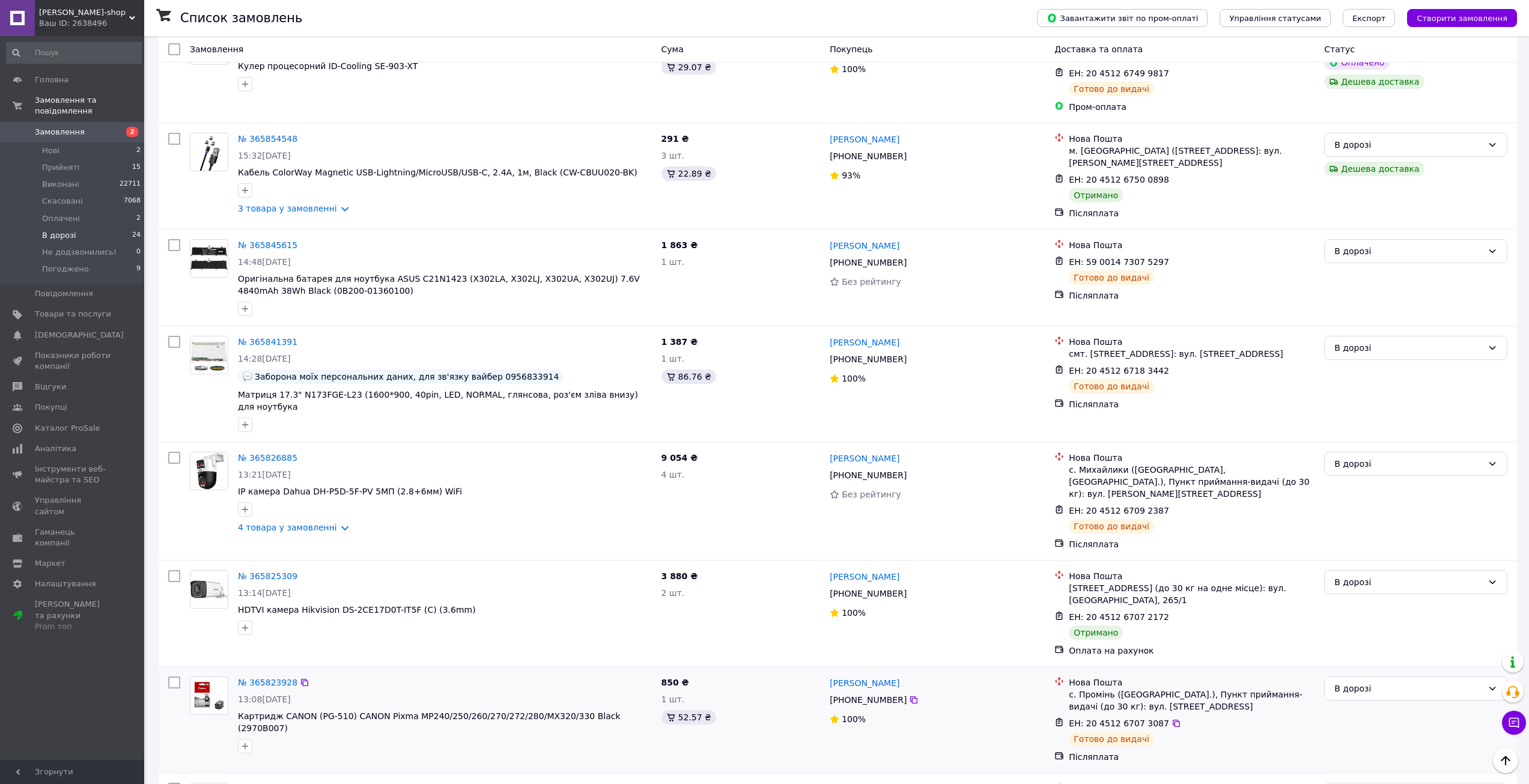
scroll to position [1207, 0]
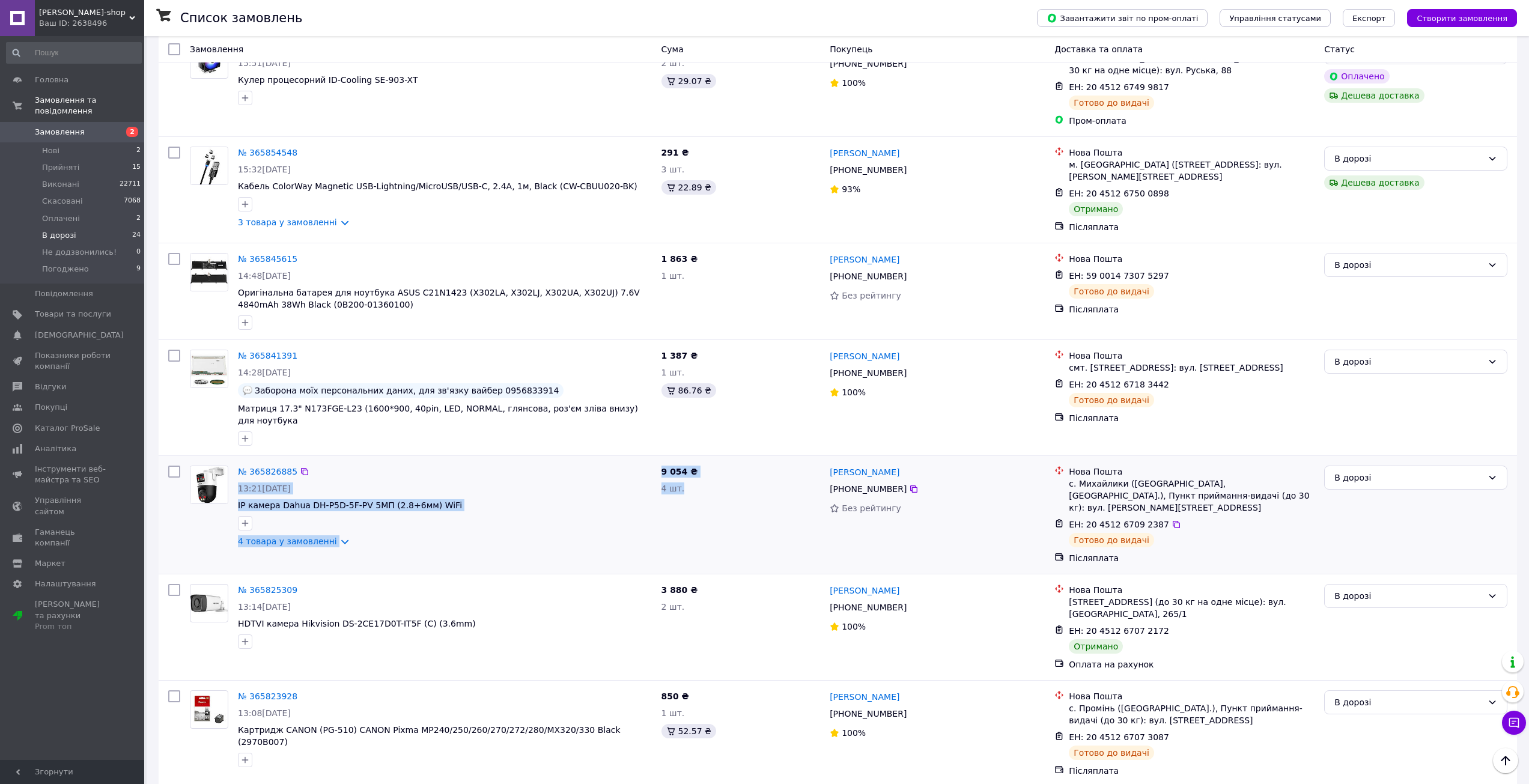
drag, startPoint x: 648, startPoint y: 413, endPoint x: 718, endPoint y: 417, distance: 70.1
click at [711, 461] on div "№ 365826885 13:21, 09.10.2025 IP камера Dahua DH-P5D-5F-PV 5МП (2.8+6мм) WiFi 4…" at bounding box center [838, 514] width 1349 height 108
click at [760, 461] on div "9 054 ₴ 4 шт." at bounding box center [740, 514] width 169 height 108
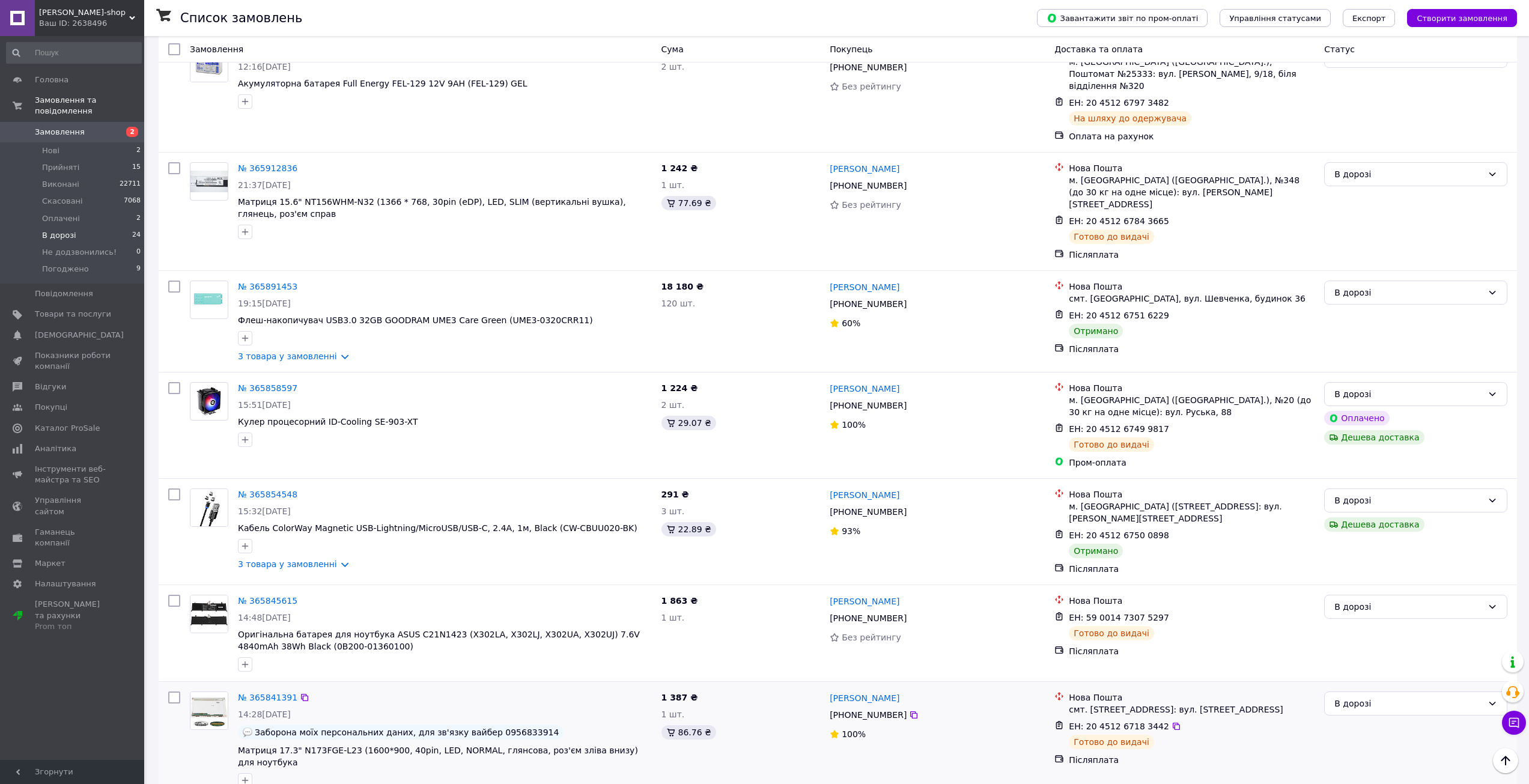
scroll to position [846, 0]
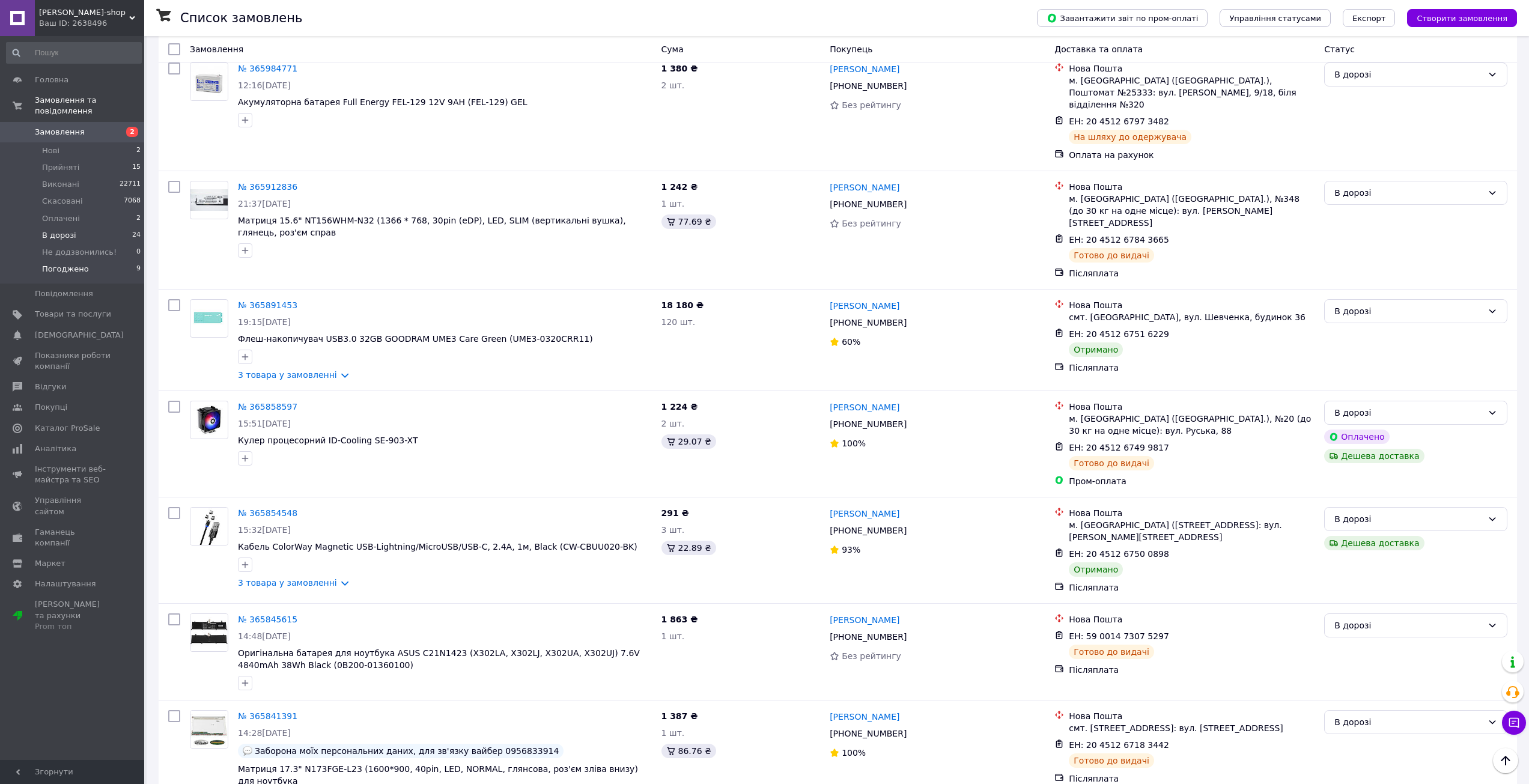
click at [93, 261] on li "Погоджено 9" at bounding box center [73, 272] width 148 height 23
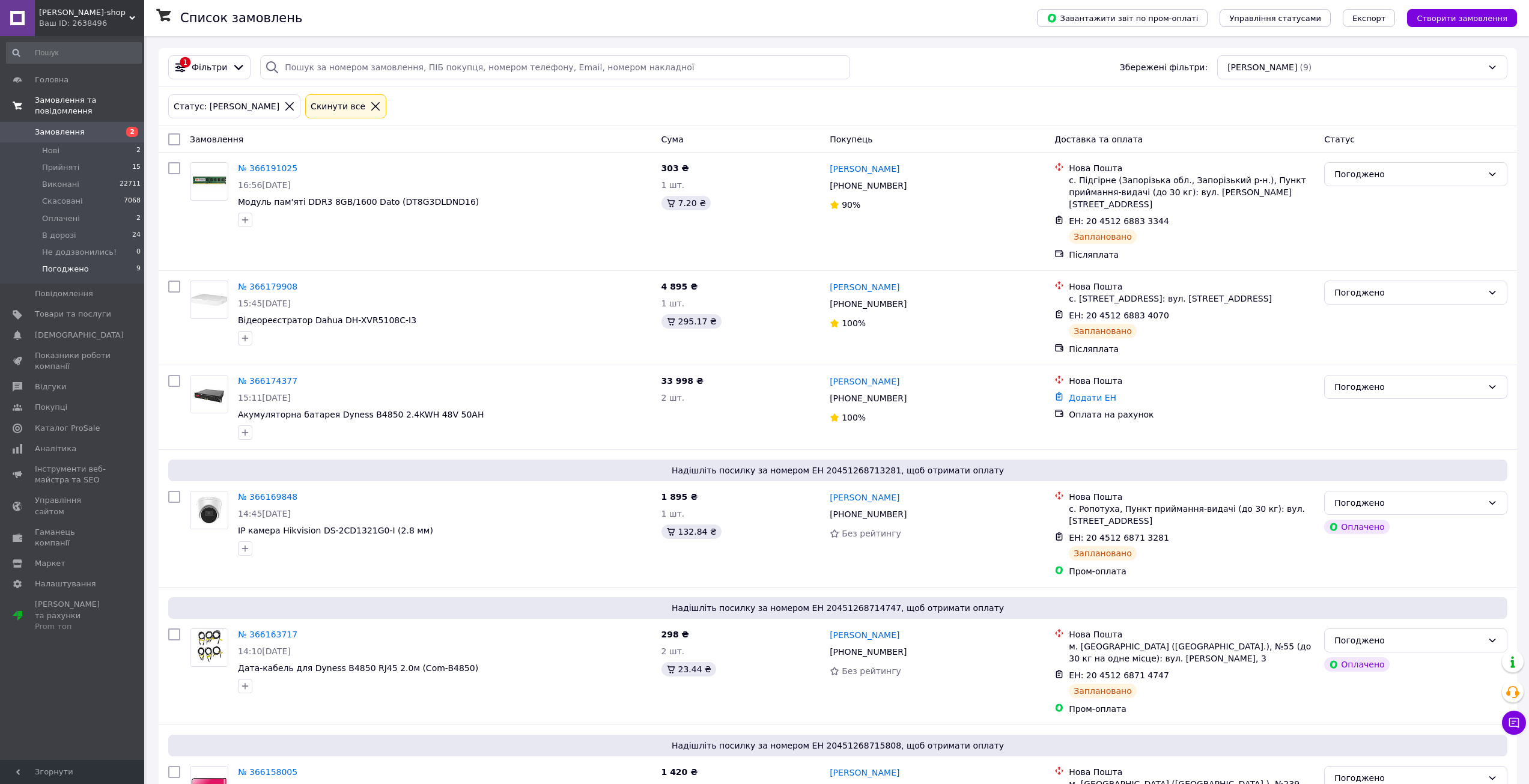
drag, startPoint x: 102, startPoint y: 122, endPoint x: 106, endPoint y: 110, distance: 12.6
click at [102, 127] on span "Замовлення" at bounding box center [73, 132] width 77 height 11
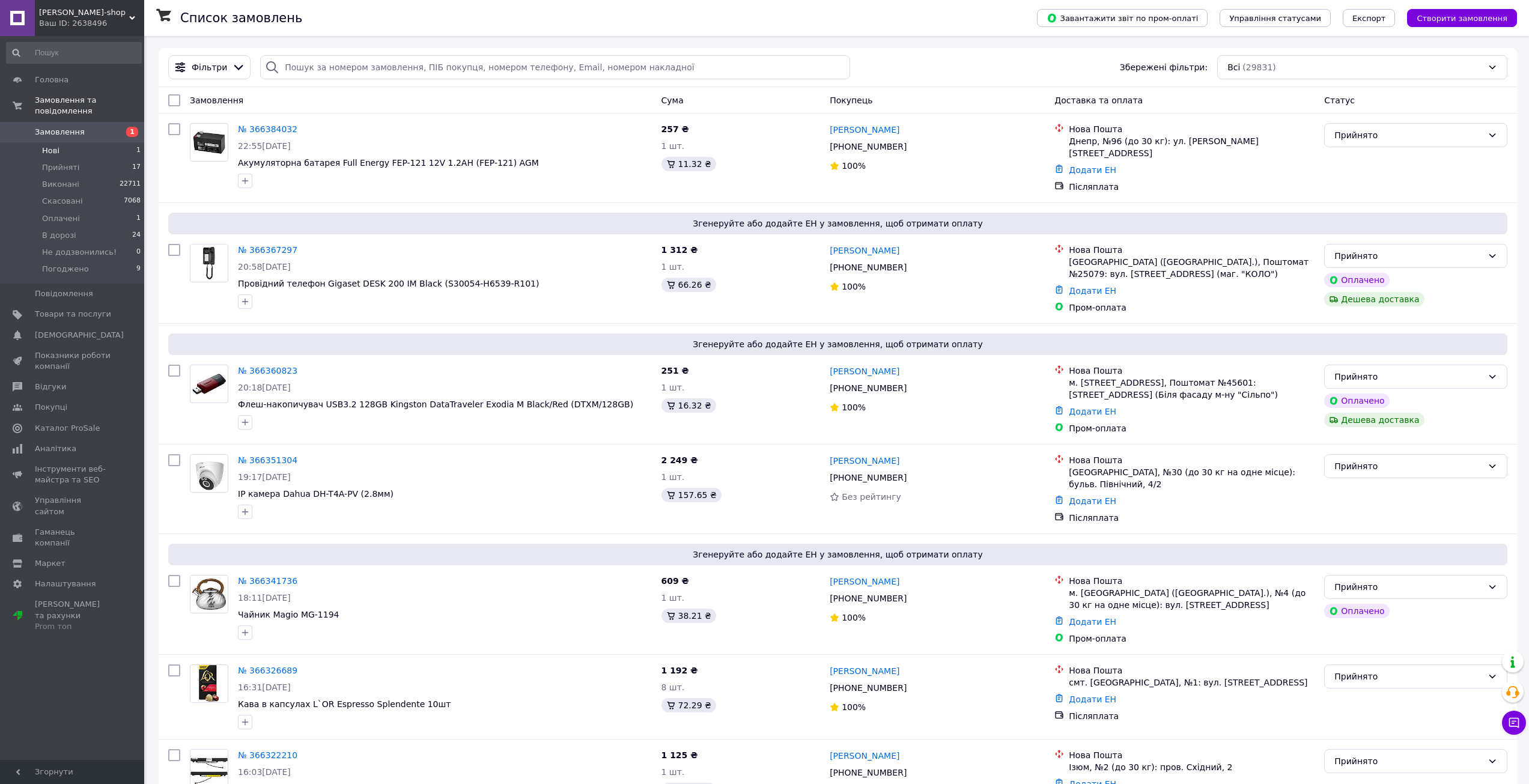
click at [82, 142] on li "Нові 1" at bounding box center [73, 151] width 148 height 17
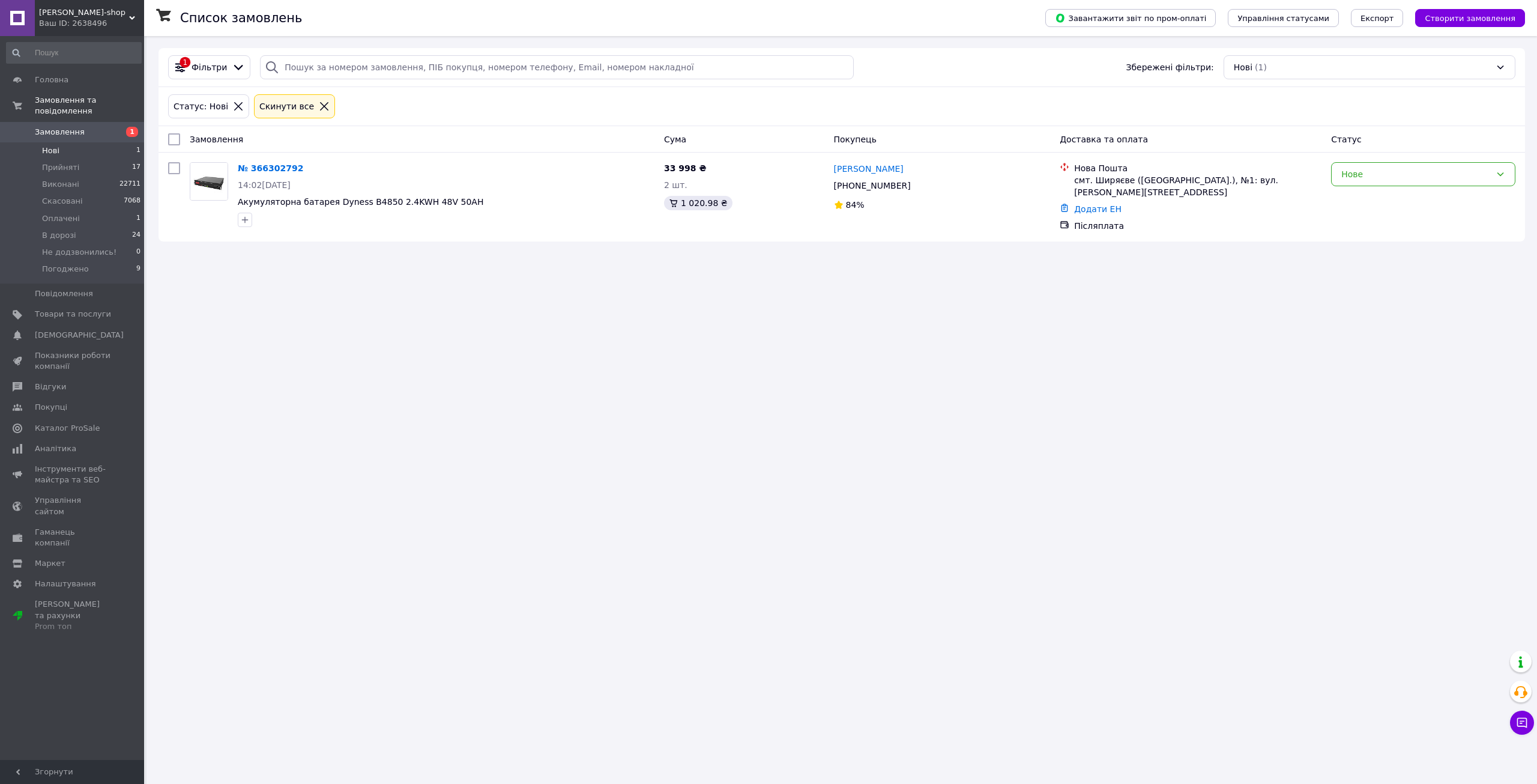
click at [106, 127] on span "Замовлення" at bounding box center [73, 132] width 77 height 11
